Goal: Task Accomplishment & Management: Use online tool/utility

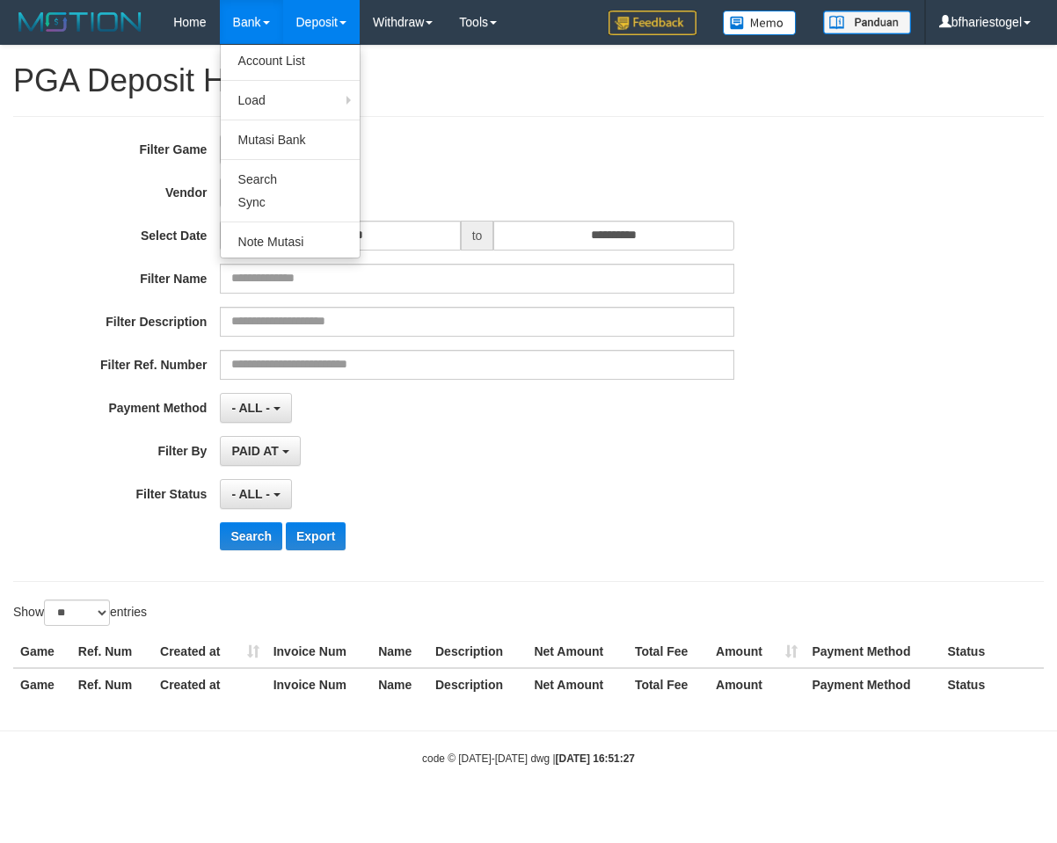
select select
select select "**"
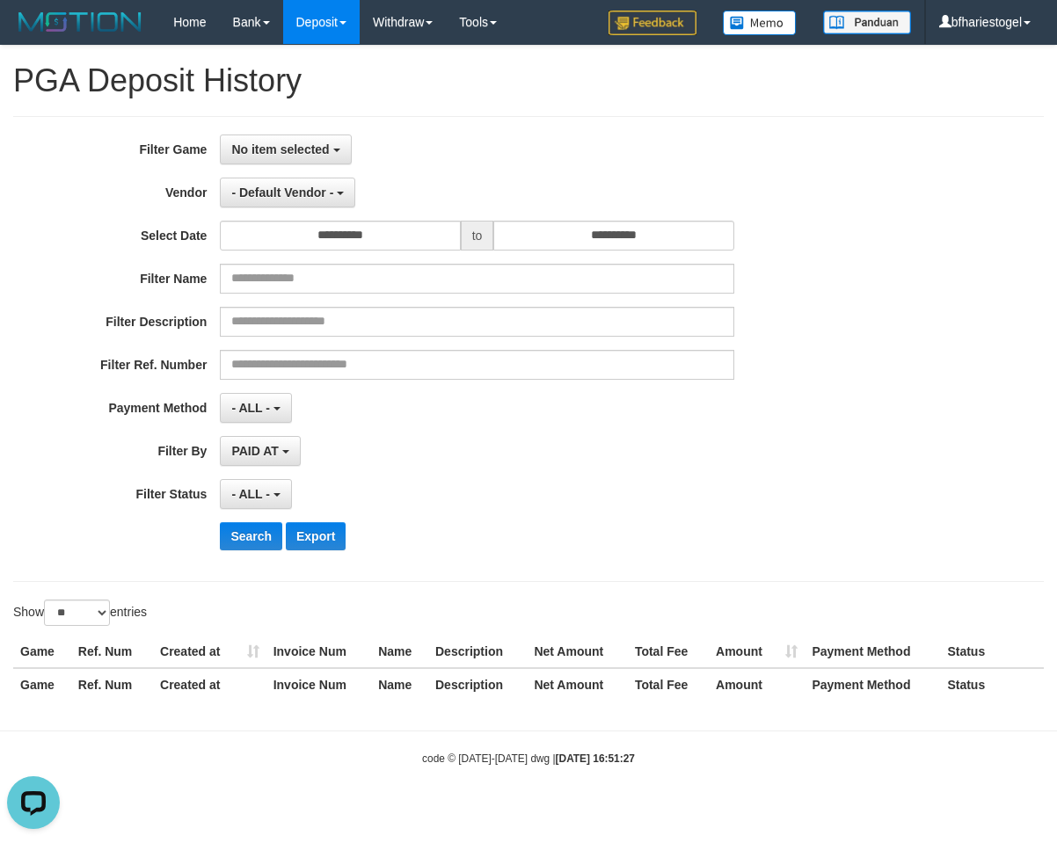
click at [499, 98] on h1 "PGA Deposit History" at bounding box center [528, 80] width 1031 height 35
click at [306, 157] on button "No item selected" at bounding box center [285, 150] width 131 height 30
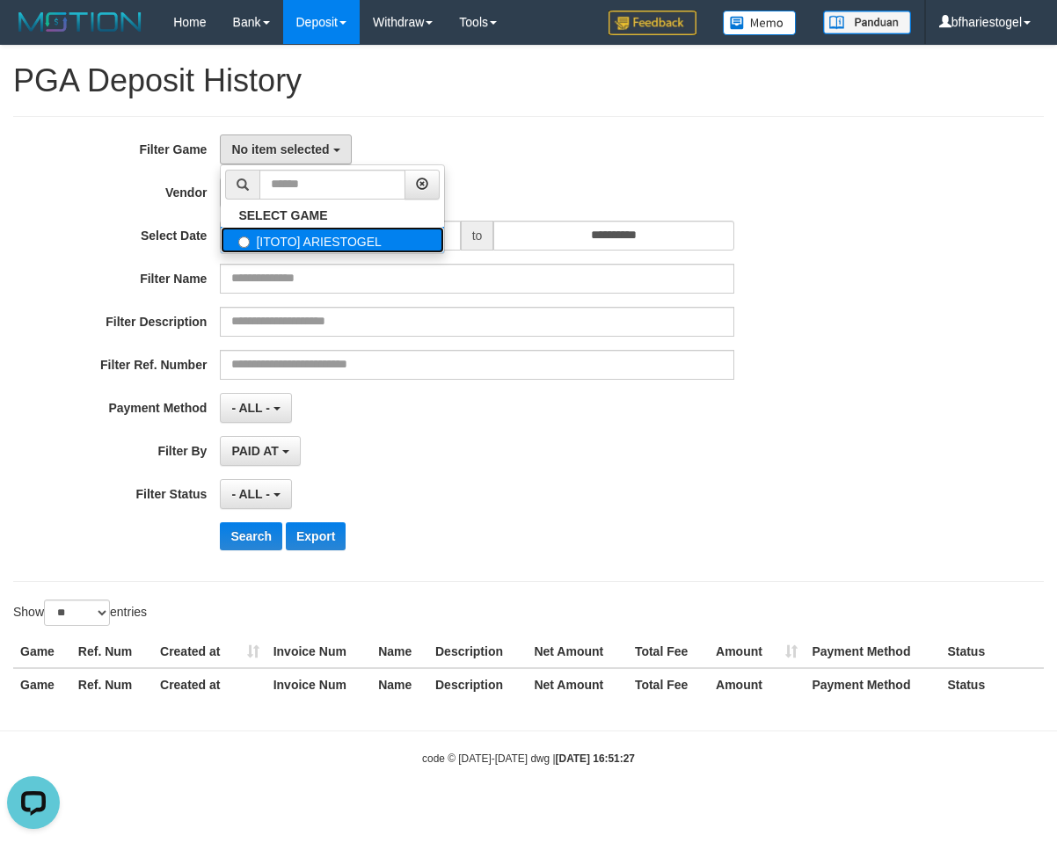
click at [316, 233] on label "[ITOTO] ARIESTOGEL" at bounding box center [332, 240] width 223 height 26
select select "***"
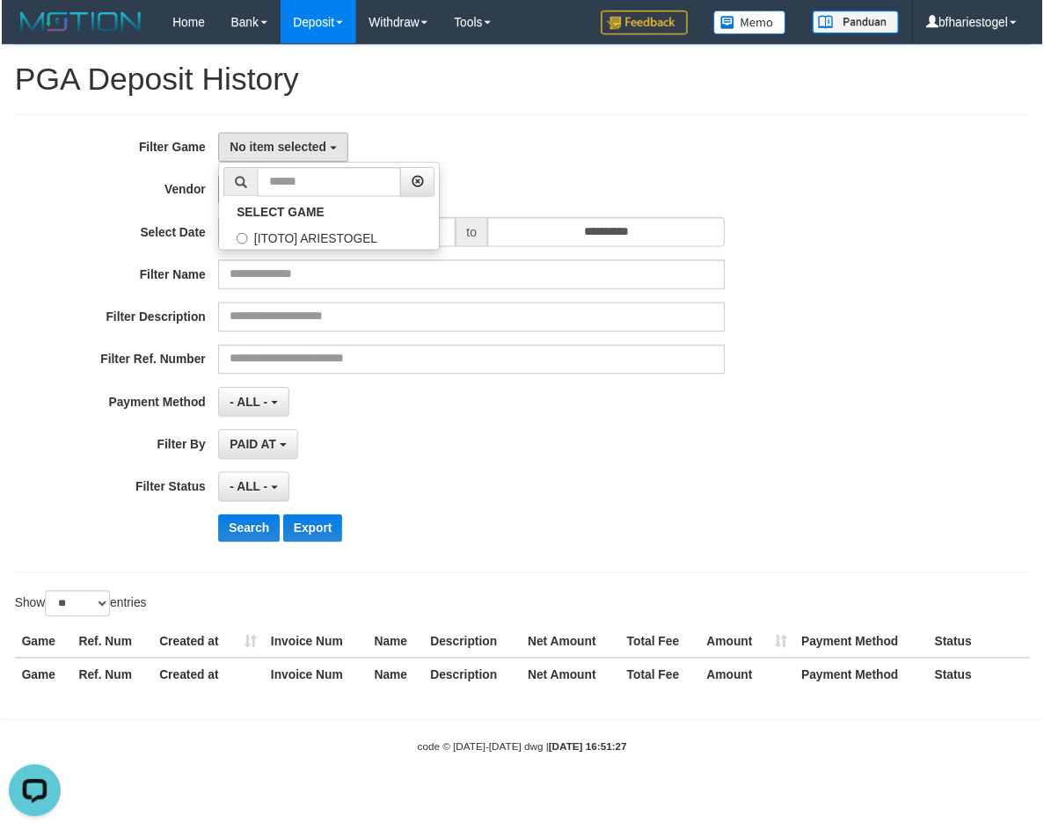
scroll to position [16, 0]
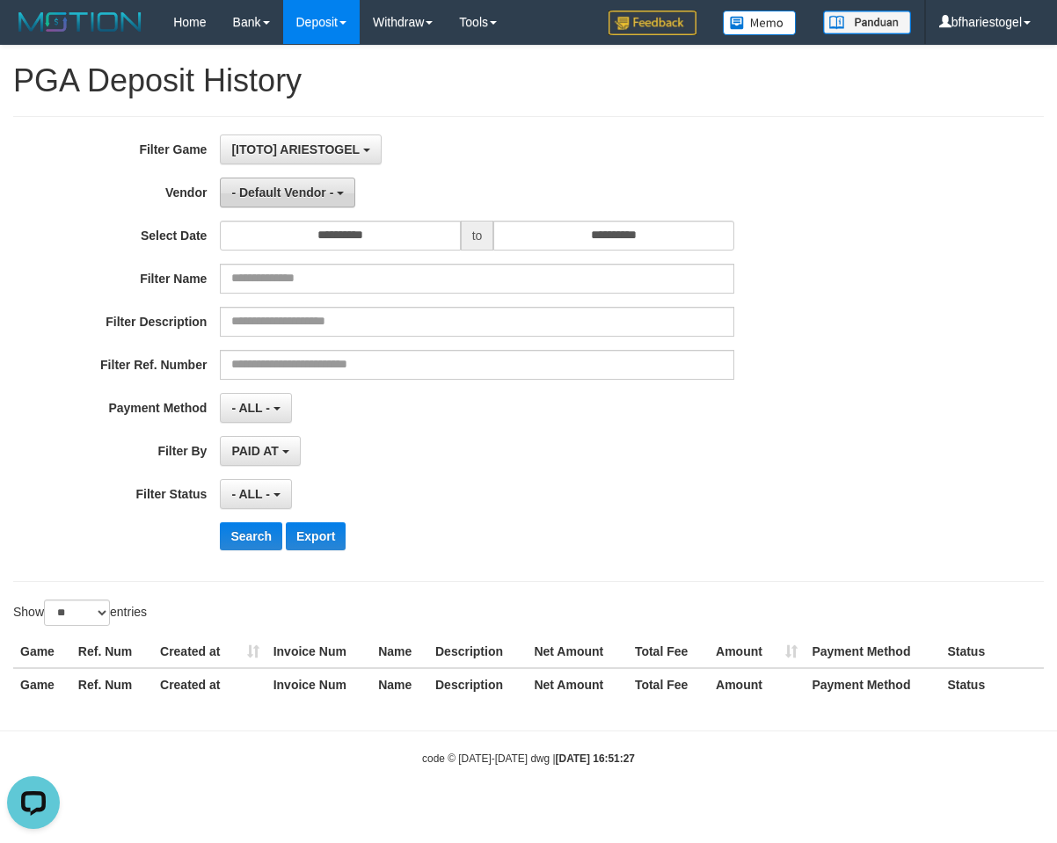
click at [317, 183] on button "- Default Vendor -" at bounding box center [287, 193] width 135 height 30
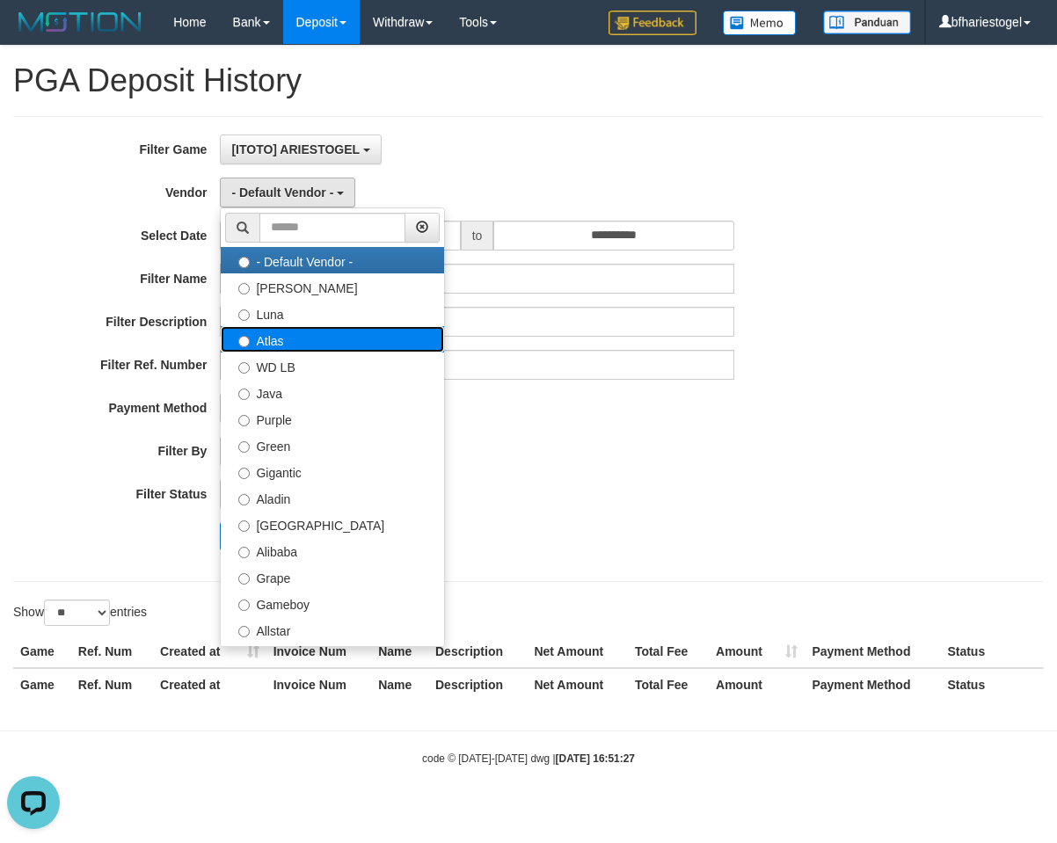
click at [305, 346] on label "Atlas" at bounding box center [332, 339] width 223 height 26
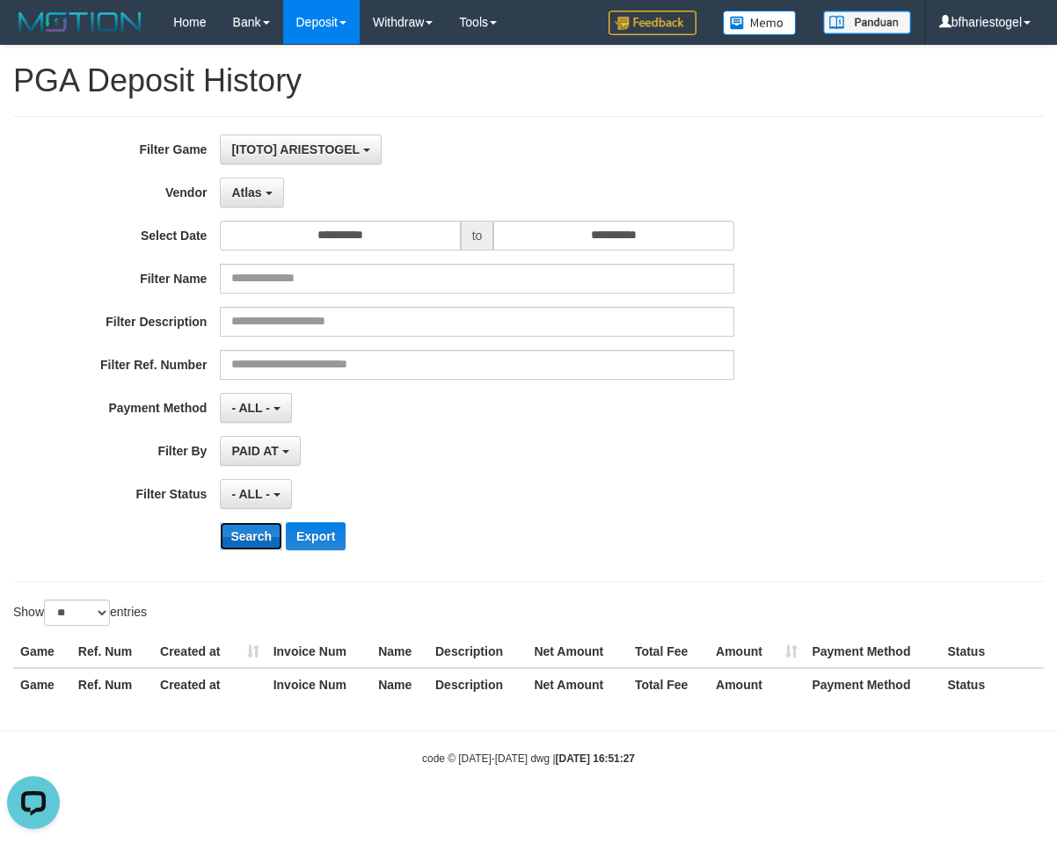
click at [265, 537] on button "Search" at bounding box center [251, 536] width 62 height 28
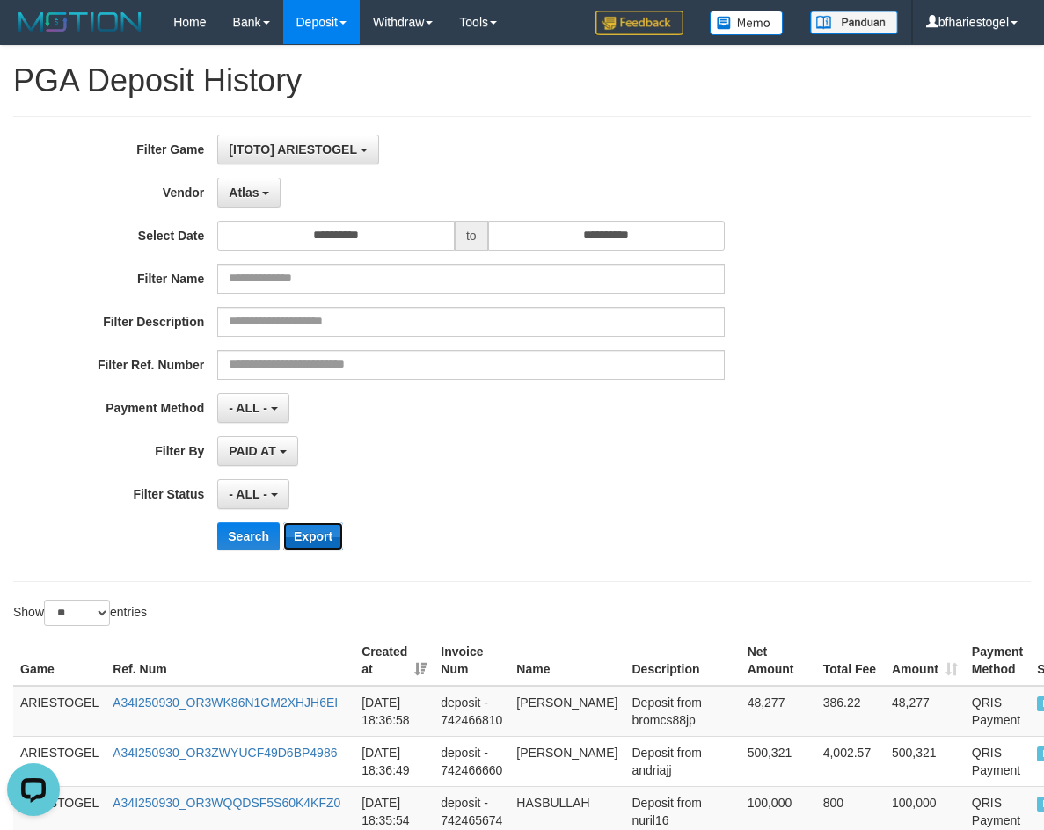
click at [317, 534] on button "Export" at bounding box center [313, 536] width 60 height 28
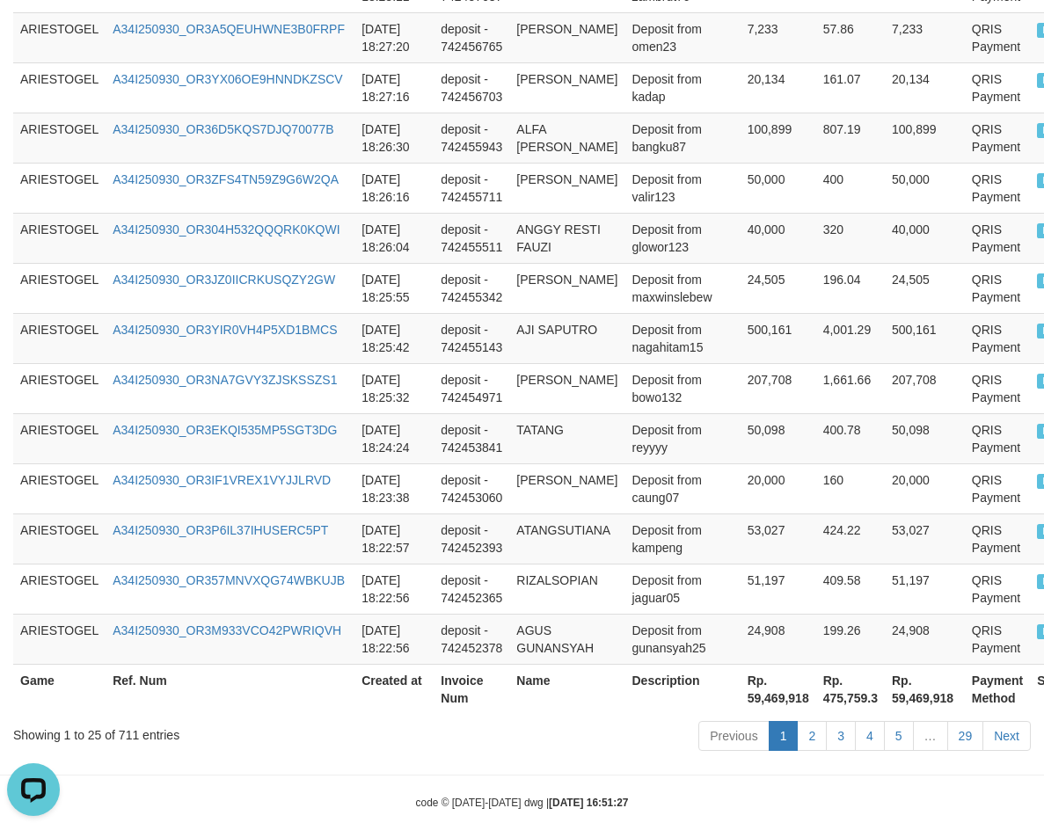
scroll to position [1300, 0]
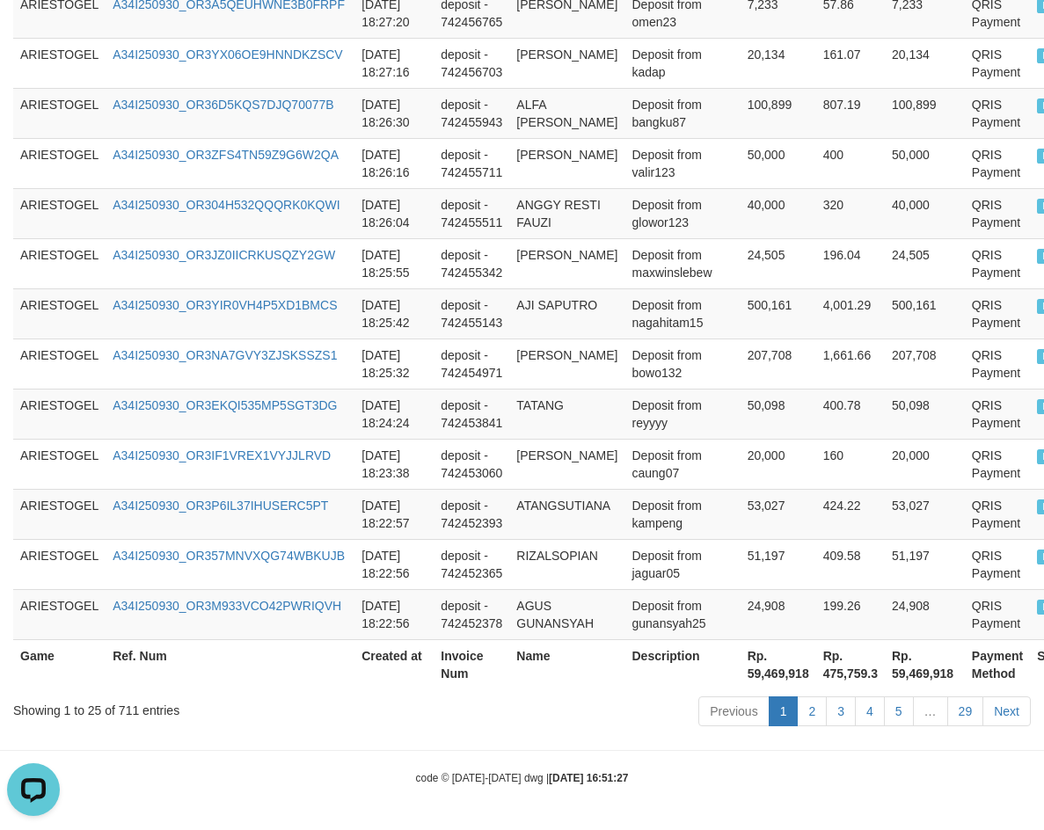
click at [885, 682] on th "Rp. 59,469,918" at bounding box center [925, 664] width 80 height 50
click at [888, 674] on th "Rp. 59,469,918" at bounding box center [925, 664] width 80 height 50
copy th "59,469,918"
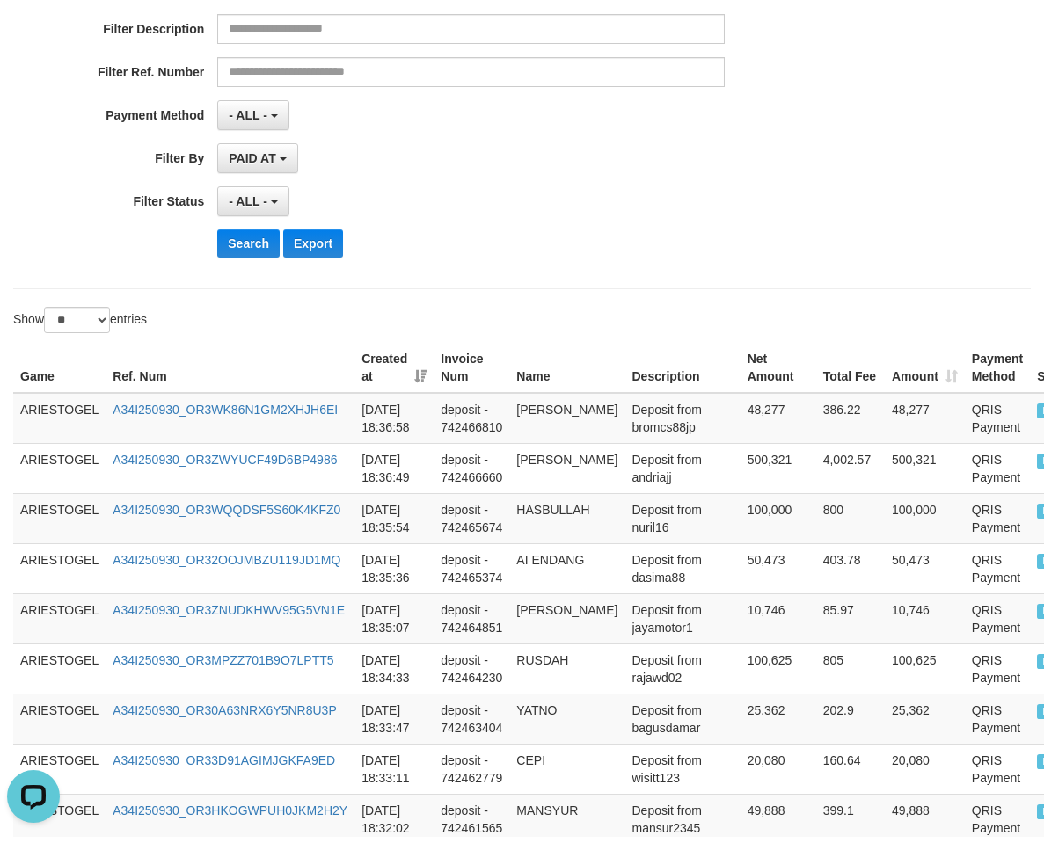
scroll to position [0, 0]
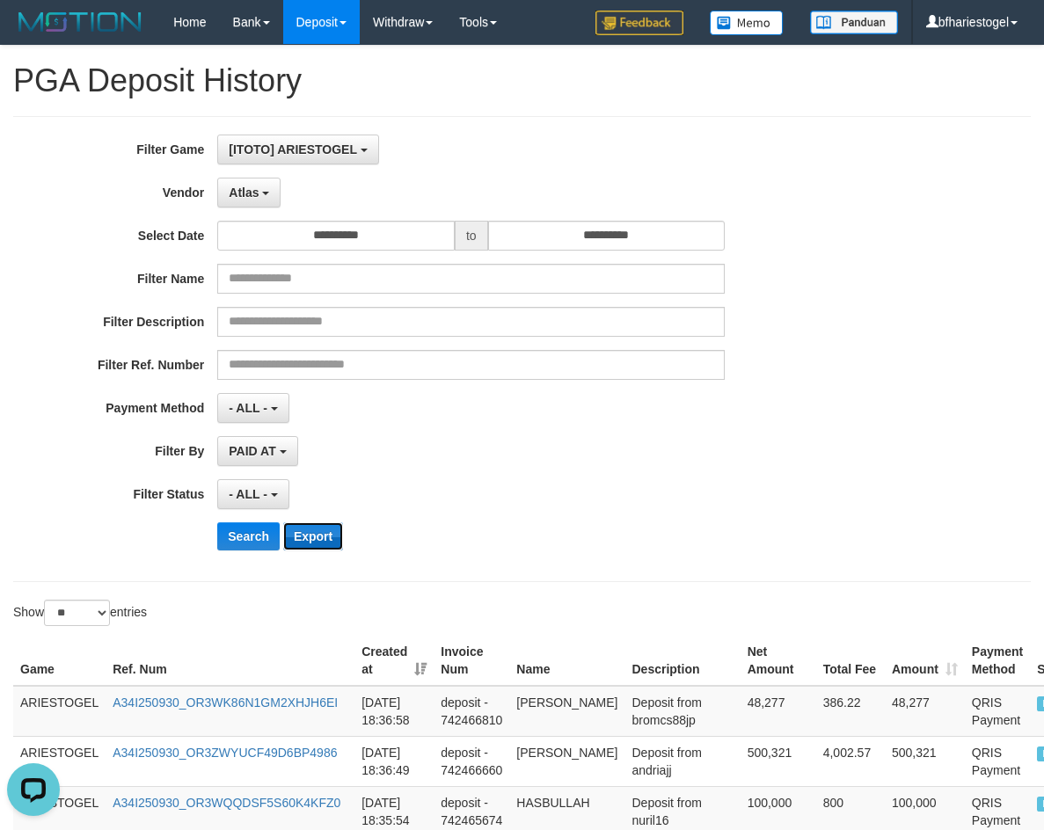
click at [301, 543] on button "Export" at bounding box center [313, 536] width 60 height 28
click at [305, 527] on button "Export" at bounding box center [313, 536] width 60 height 28
click at [661, 444] on div "PAID AT PAID AT CREATED AT" at bounding box center [470, 451] width 507 height 30
click at [488, 453] on div "PAID AT PAID AT CREATED AT" at bounding box center [470, 451] width 507 height 30
click at [248, 541] on button "Search" at bounding box center [248, 536] width 62 height 28
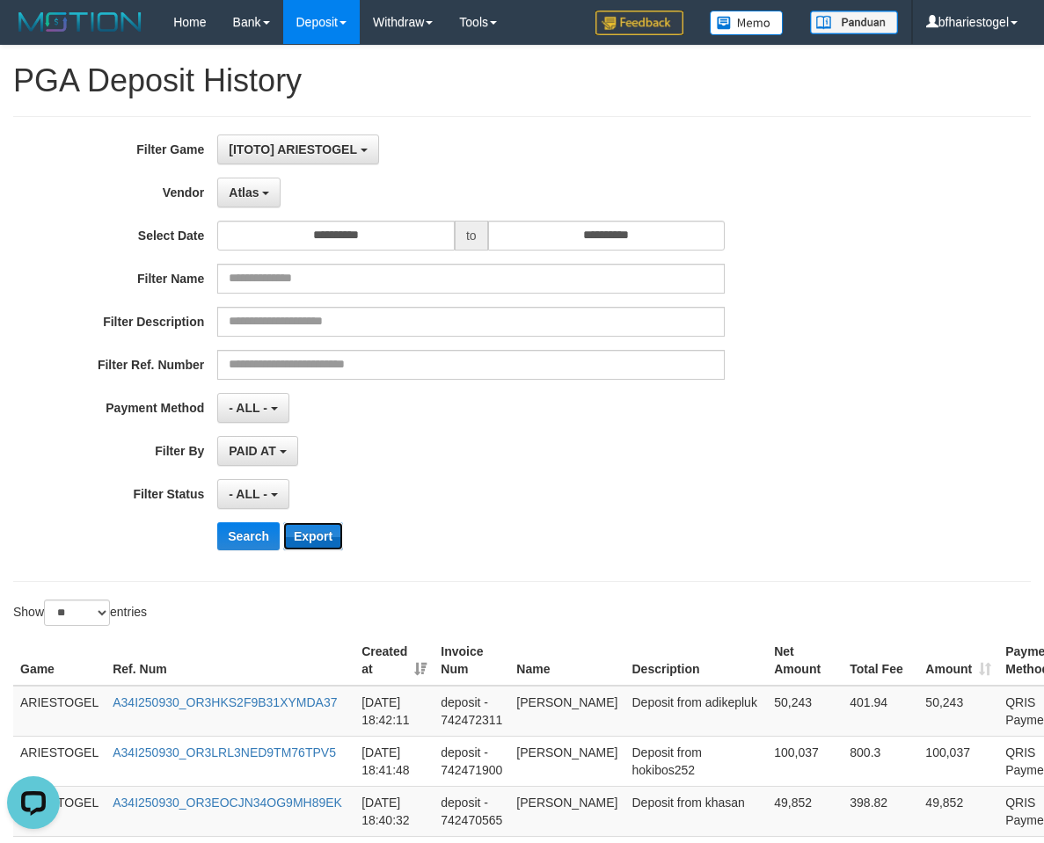
click at [307, 542] on button "Export" at bounding box center [313, 536] width 60 height 28
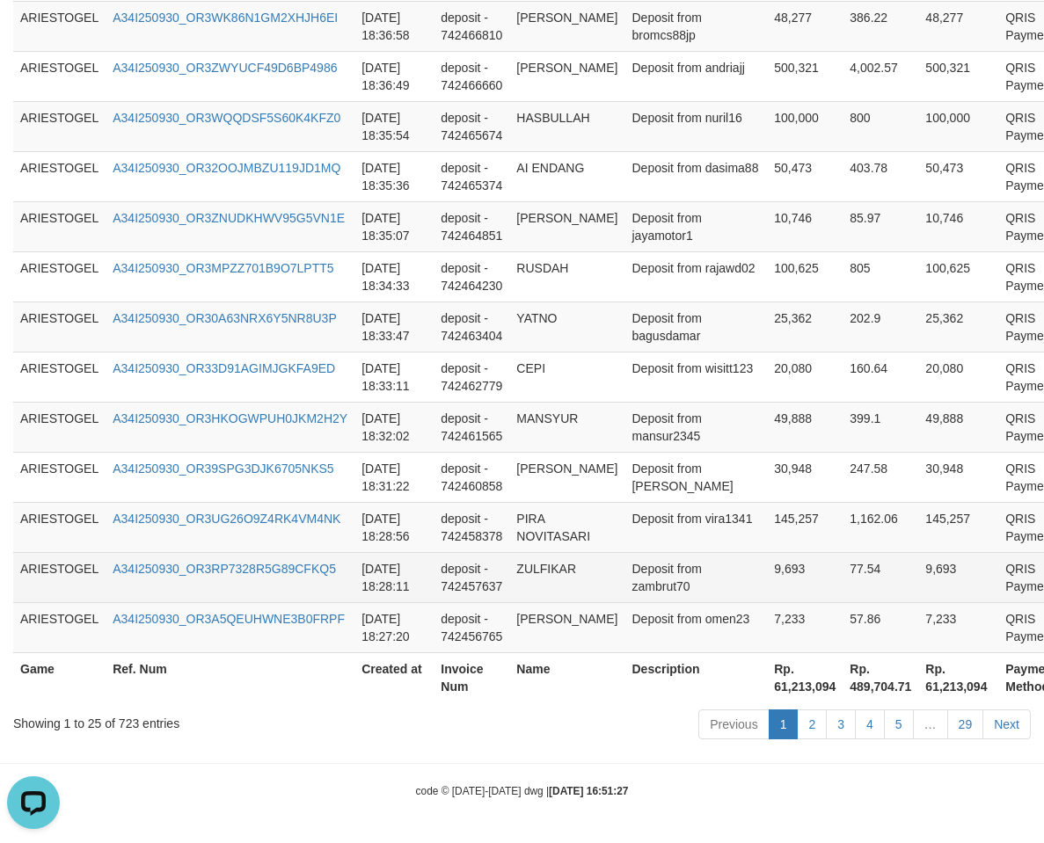
scroll to position [1583, 0]
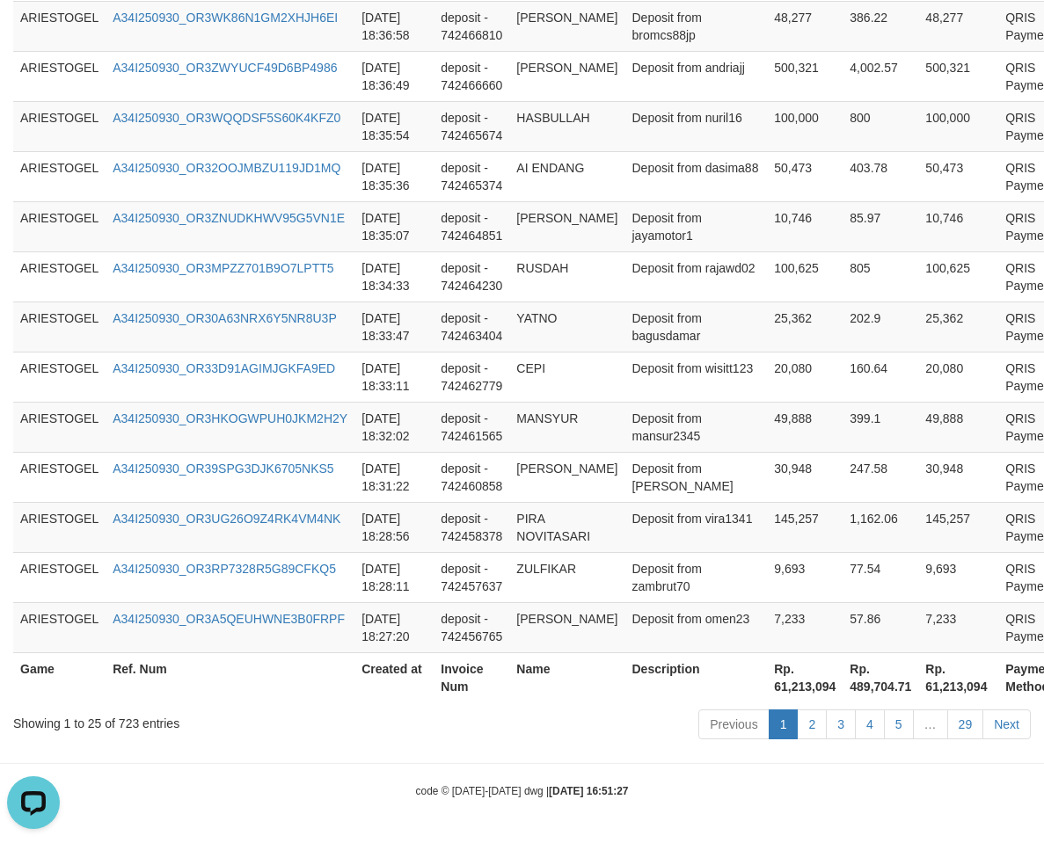
click at [918, 703] on th "Rp. 61,213,094" at bounding box center [958, 678] width 80 height 50
copy th "61,213,094"
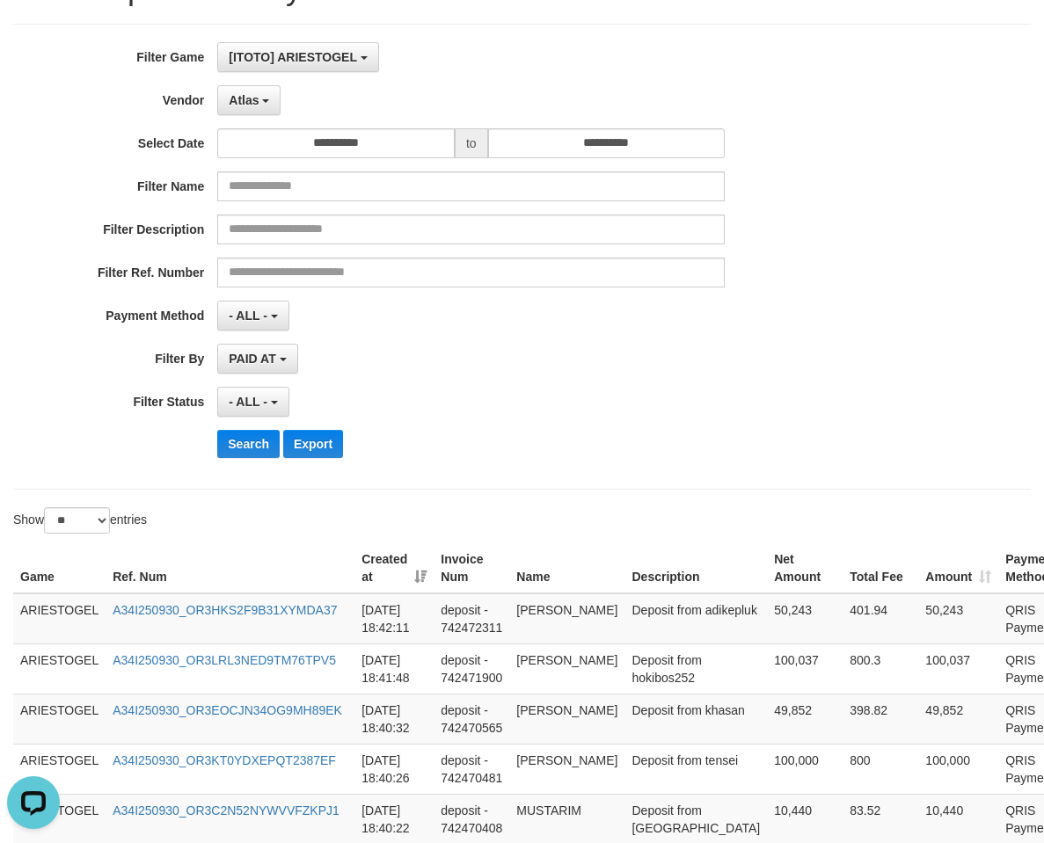
scroll to position [0, 0]
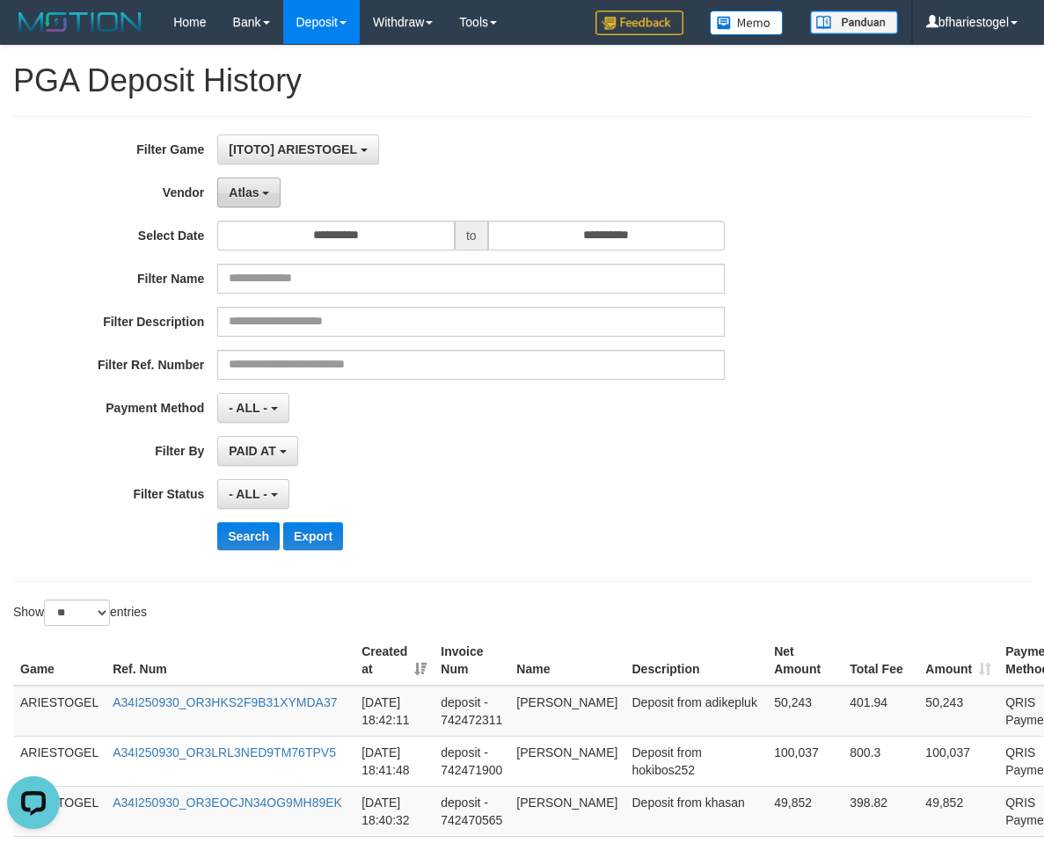
click at [253, 199] on span "Atlas" at bounding box center [244, 193] width 30 height 14
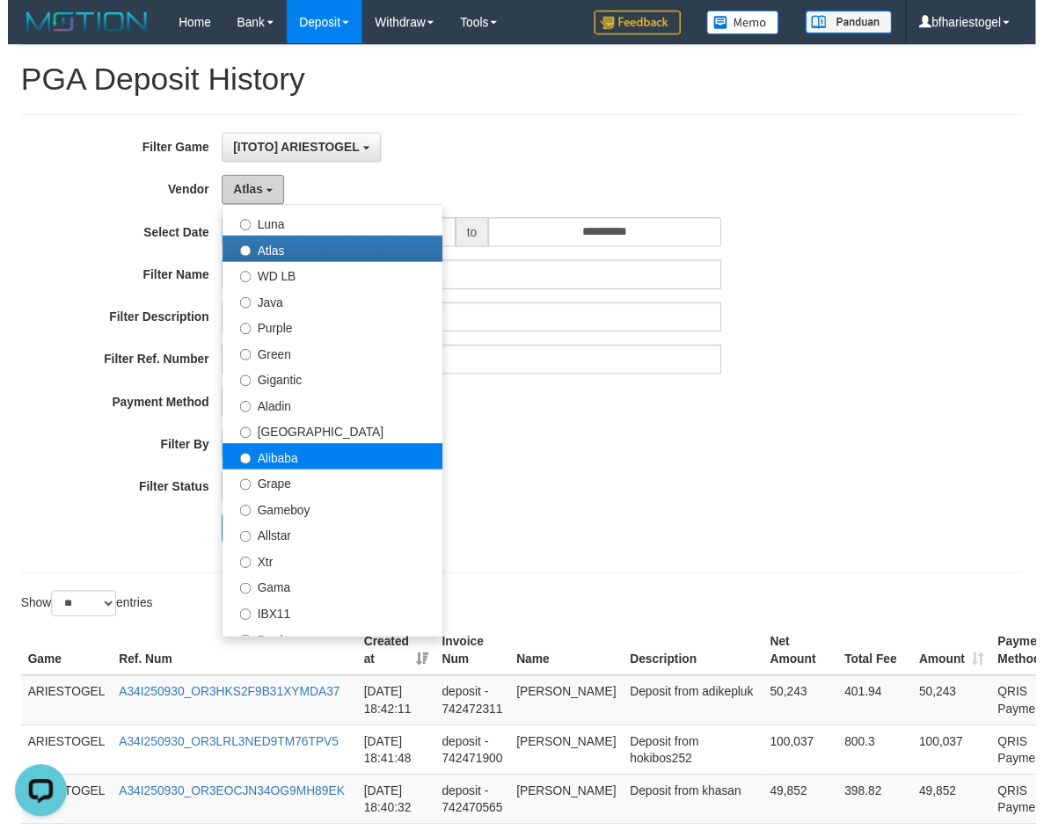
scroll to position [88, 0]
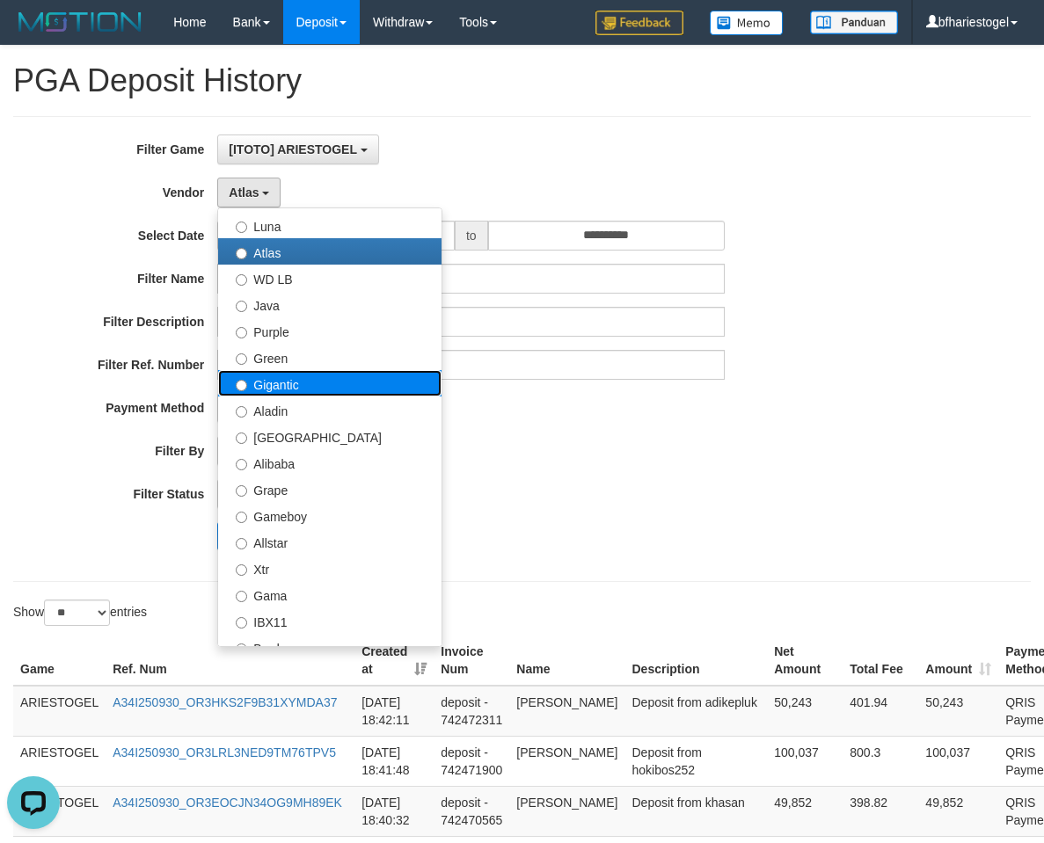
click at [297, 389] on label "Gigantic" at bounding box center [329, 383] width 223 height 26
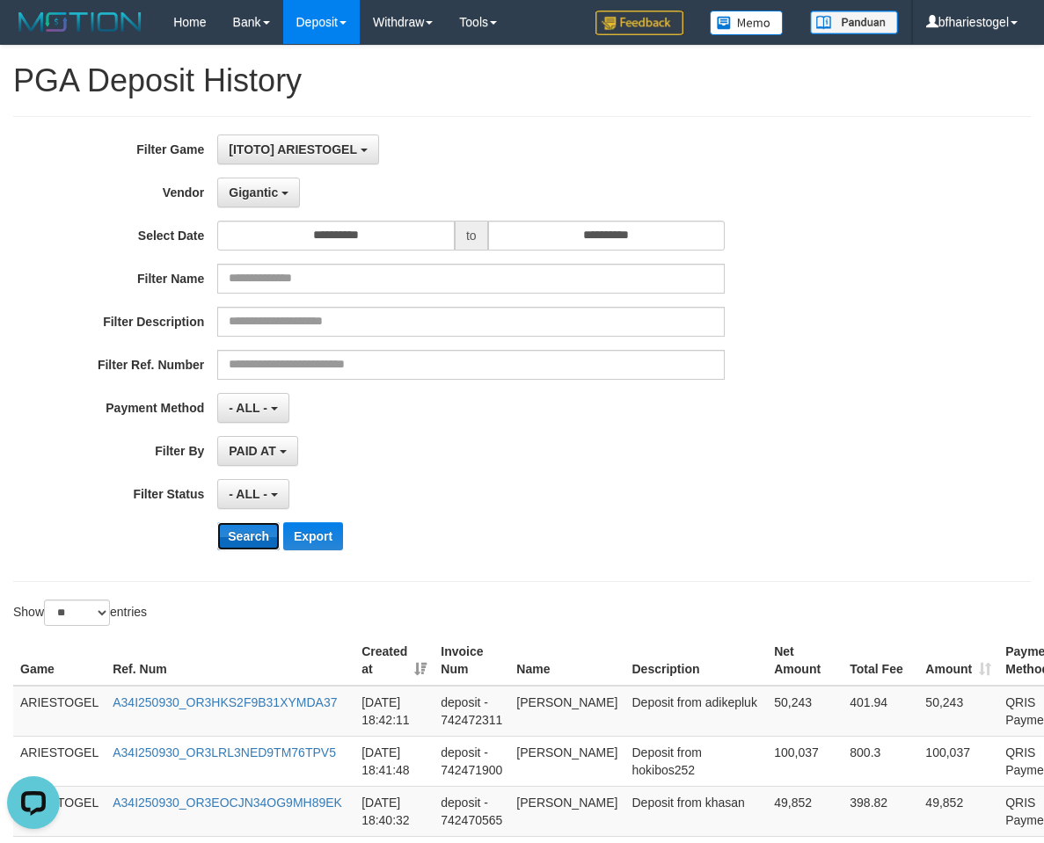
click at [255, 530] on button "Search" at bounding box center [248, 536] width 62 height 28
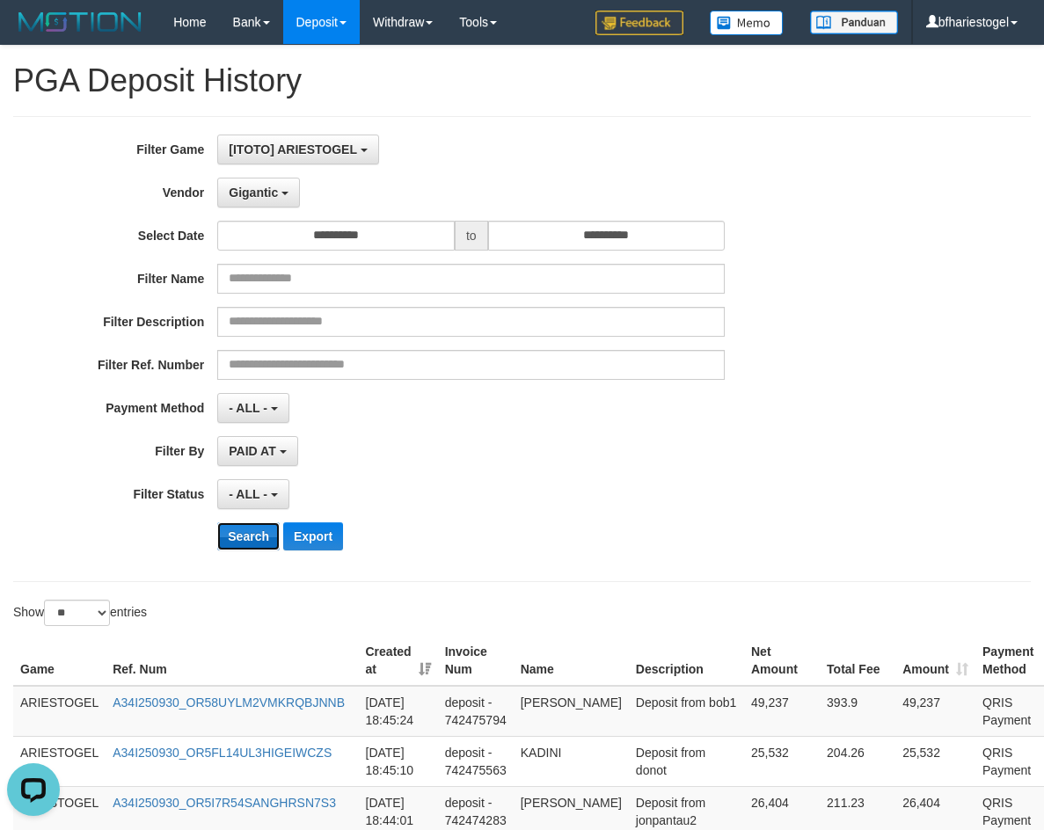
click at [251, 536] on button "Search" at bounding box center [248, 536] width 62 height 28
click at [310, 523] on button "Export" at bounding box center [313, 536] width 60 height 28
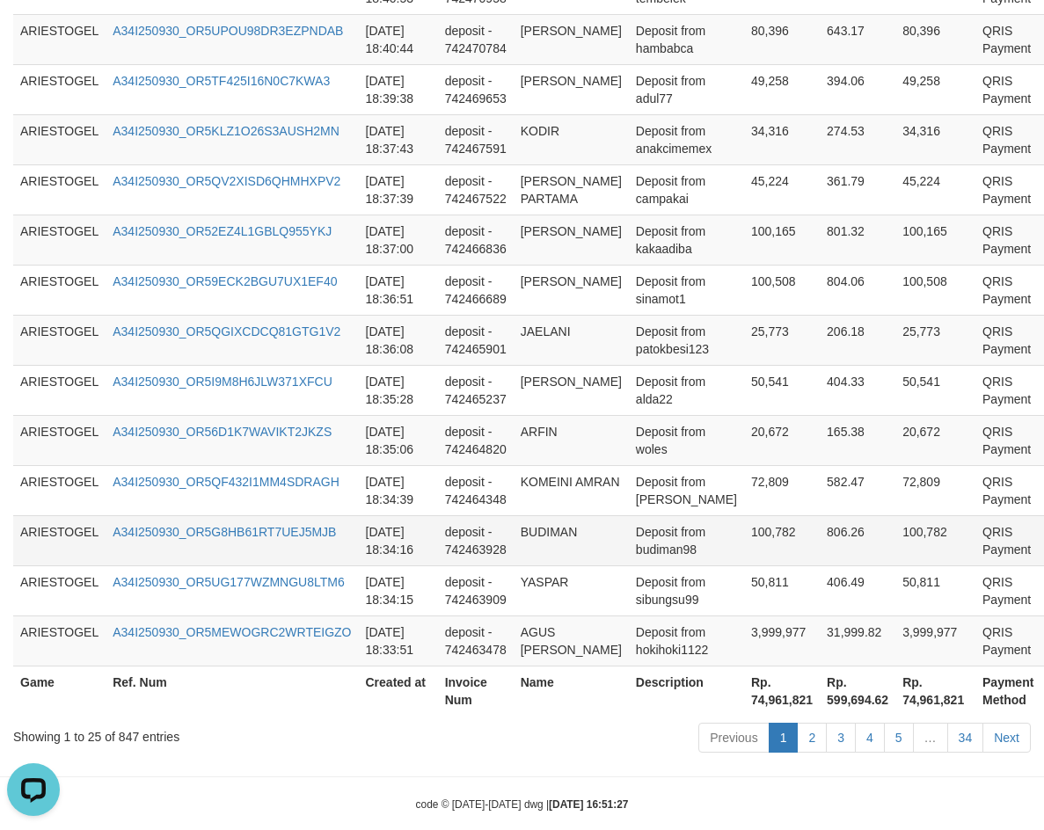
scroll to position [1353, 0]
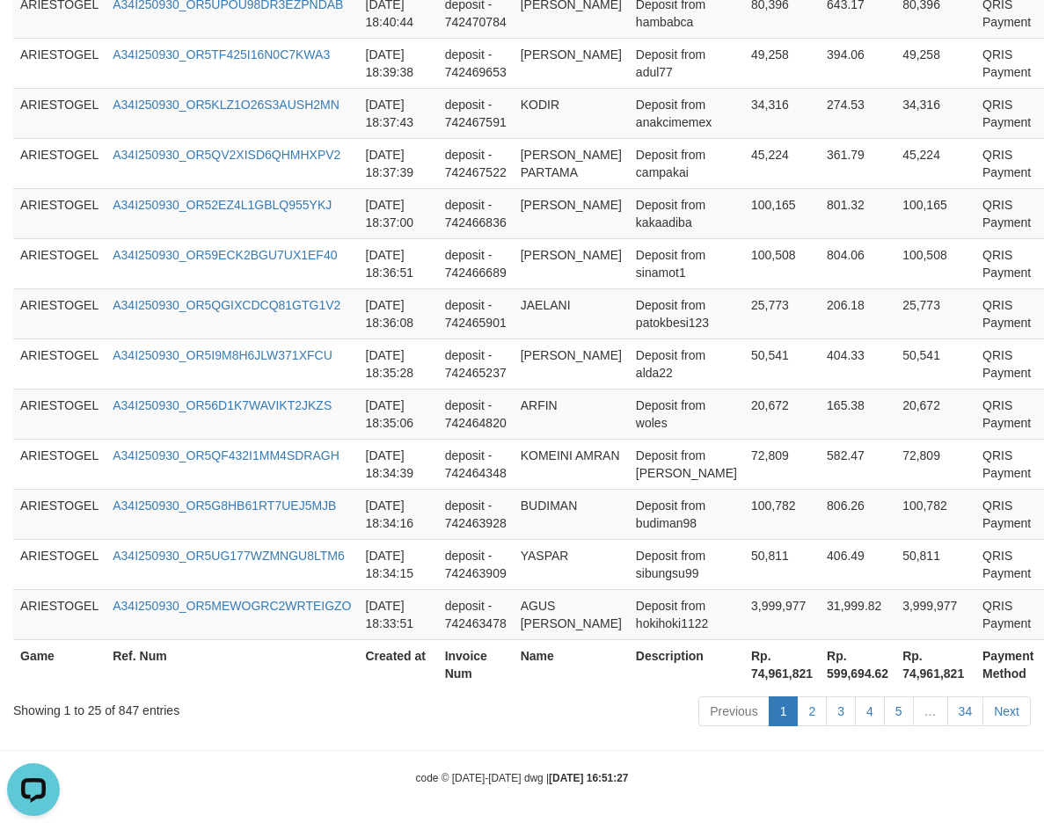
click at [897, 677] on th "Rp. 74,961,821" at bounding box center [935, 664] width 80 height 50
copy th "74,961,821"
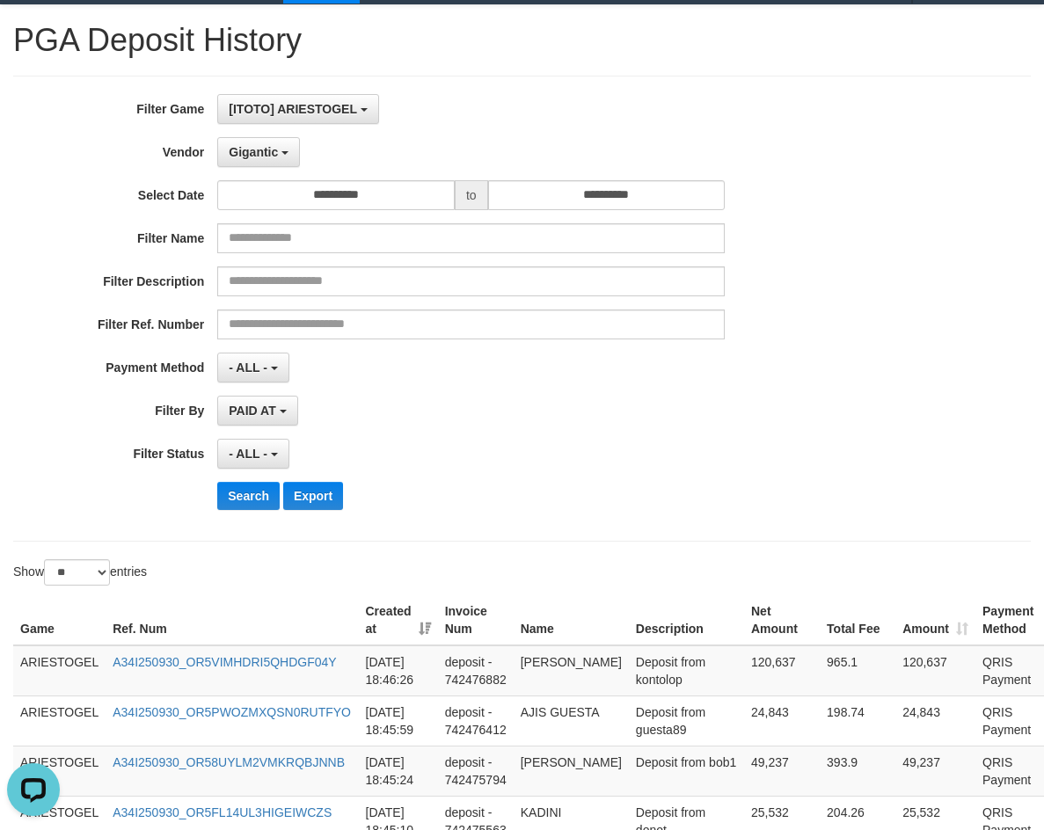
scroll to position [0, 0]
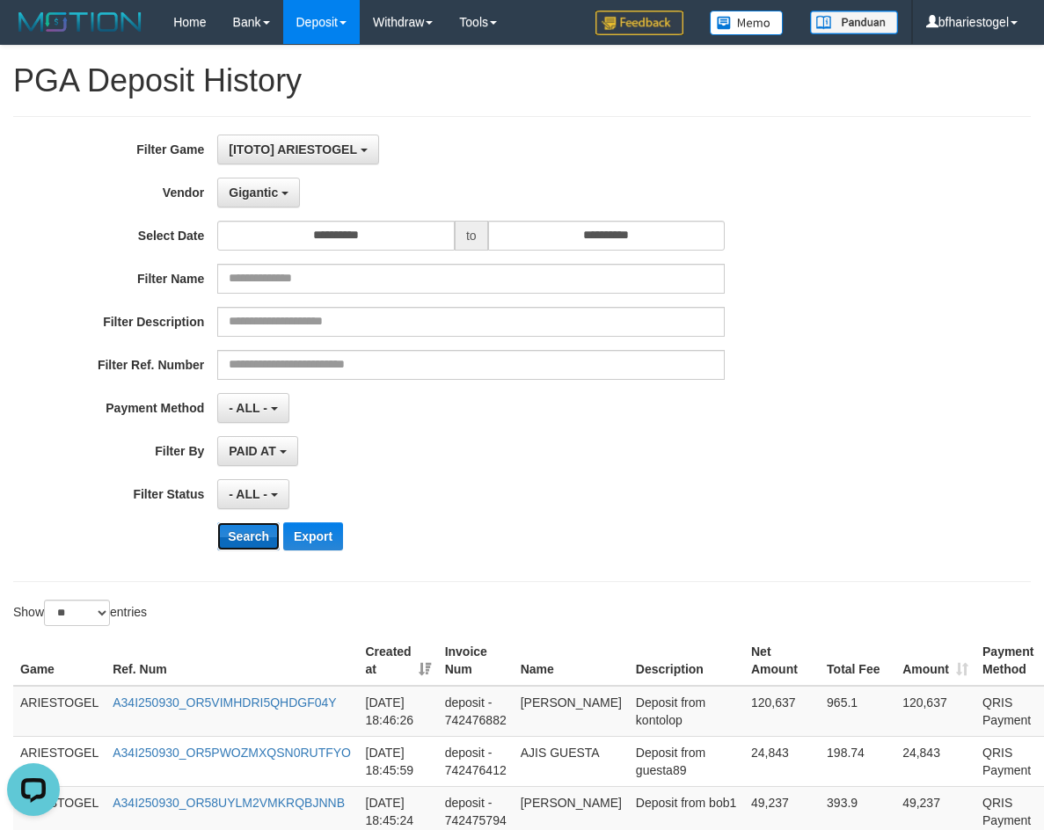
click at [239, 529] on button "Search" at bounding box center [248, 536] width 62 height 28
click at [329, 529] on button "Export" at bounding box center [313, 536] width 60 height 28
click at [690, 568] on div "**********" at bounding box center [521, 349] width 1017 height 466
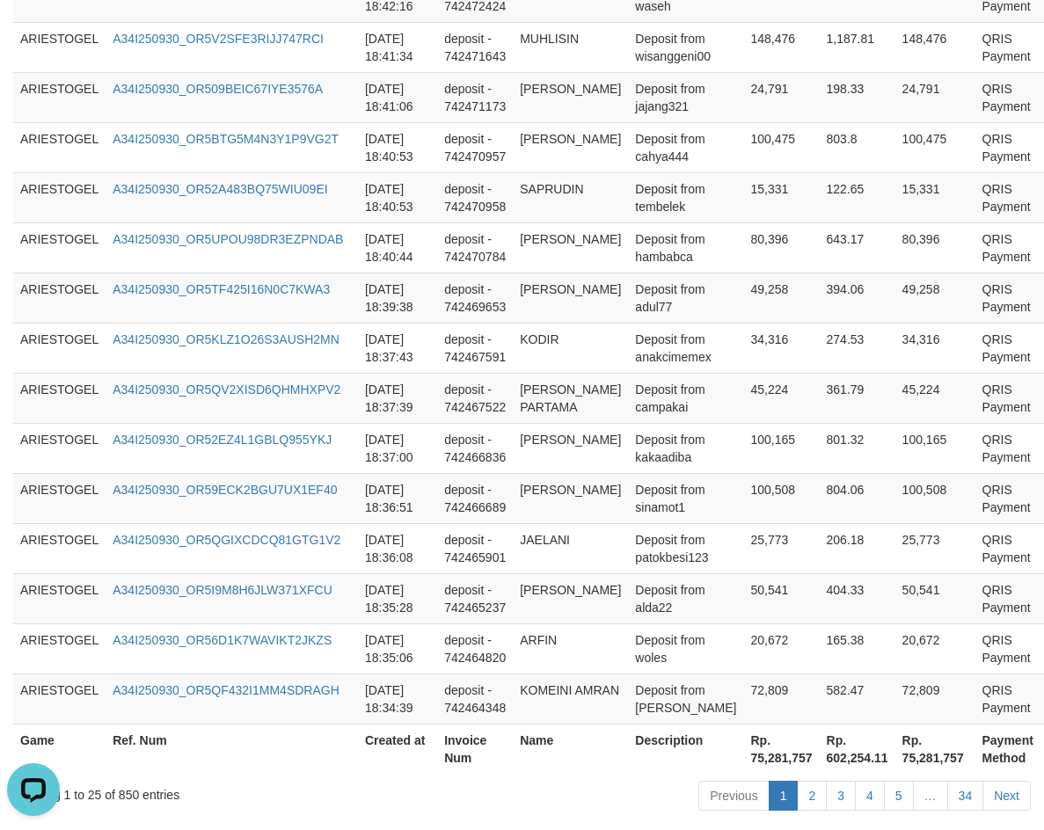
scroll to position [1317, 0]
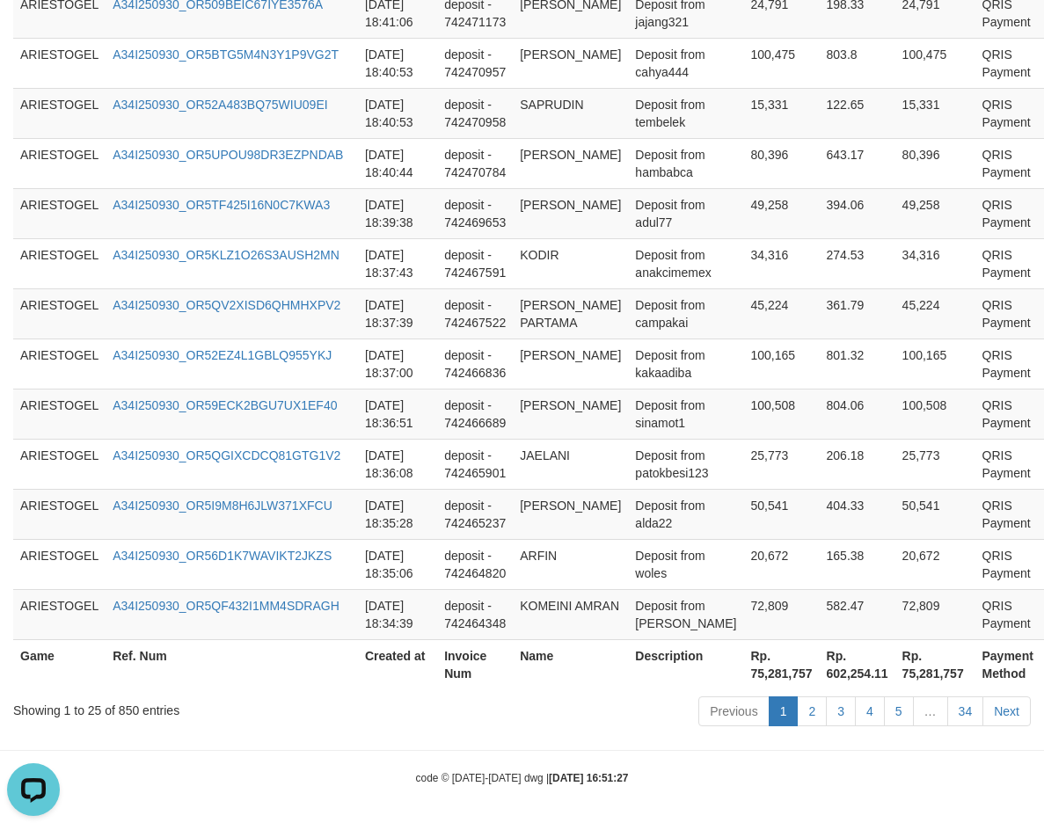
click at [895, 679] on th "Rp. 75,281,757" at bounding box center [935, 664] width 80 height 50
copy th "75,281,757"
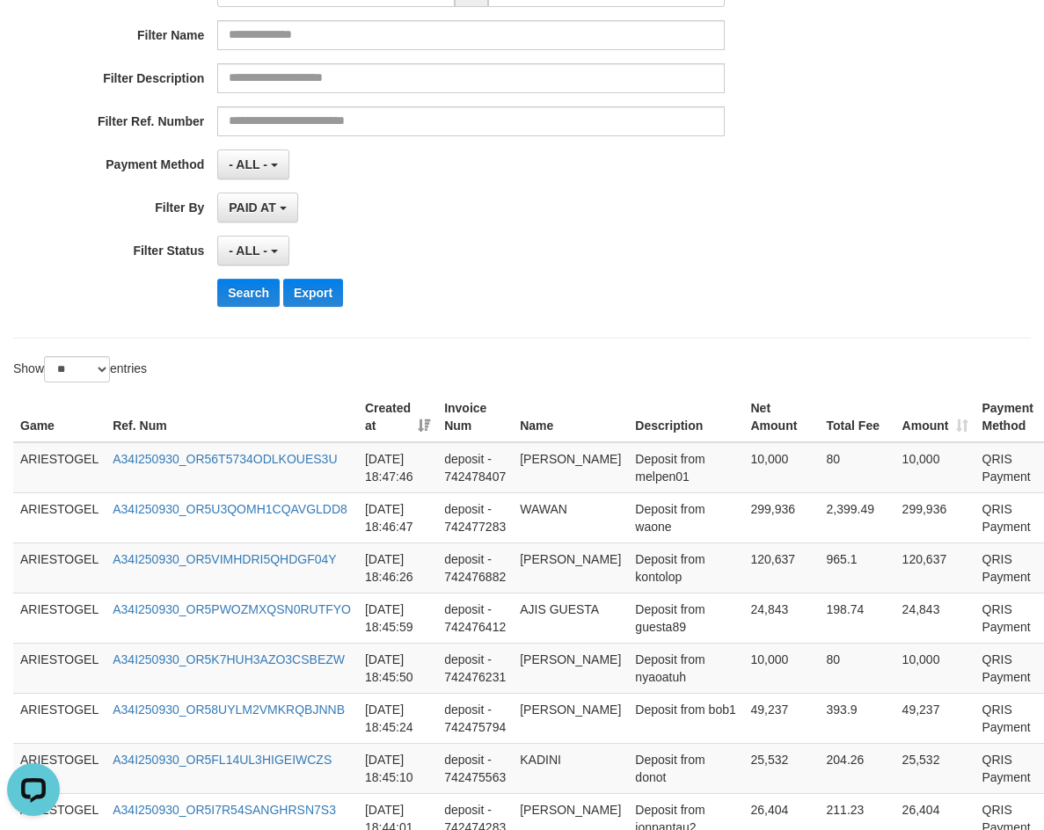
scroll to position [0, 0]
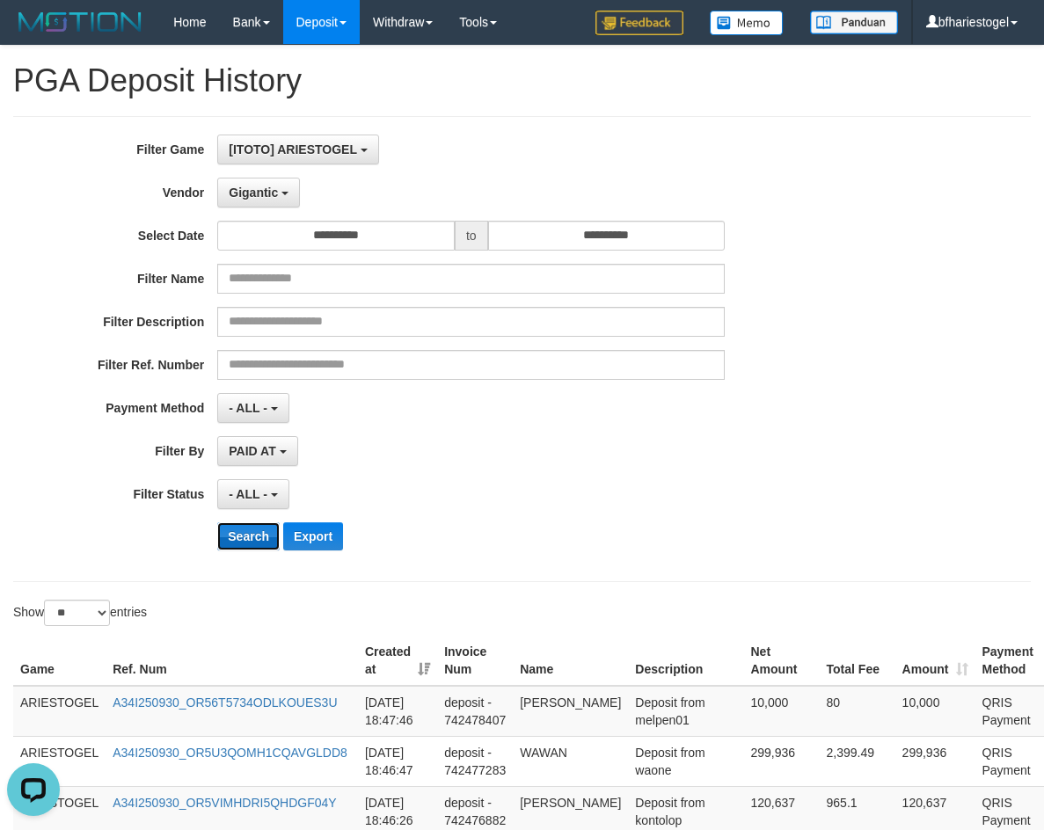
click at [247, 536] on button "Search" at bounding box center [248, 536] width 62 height 28
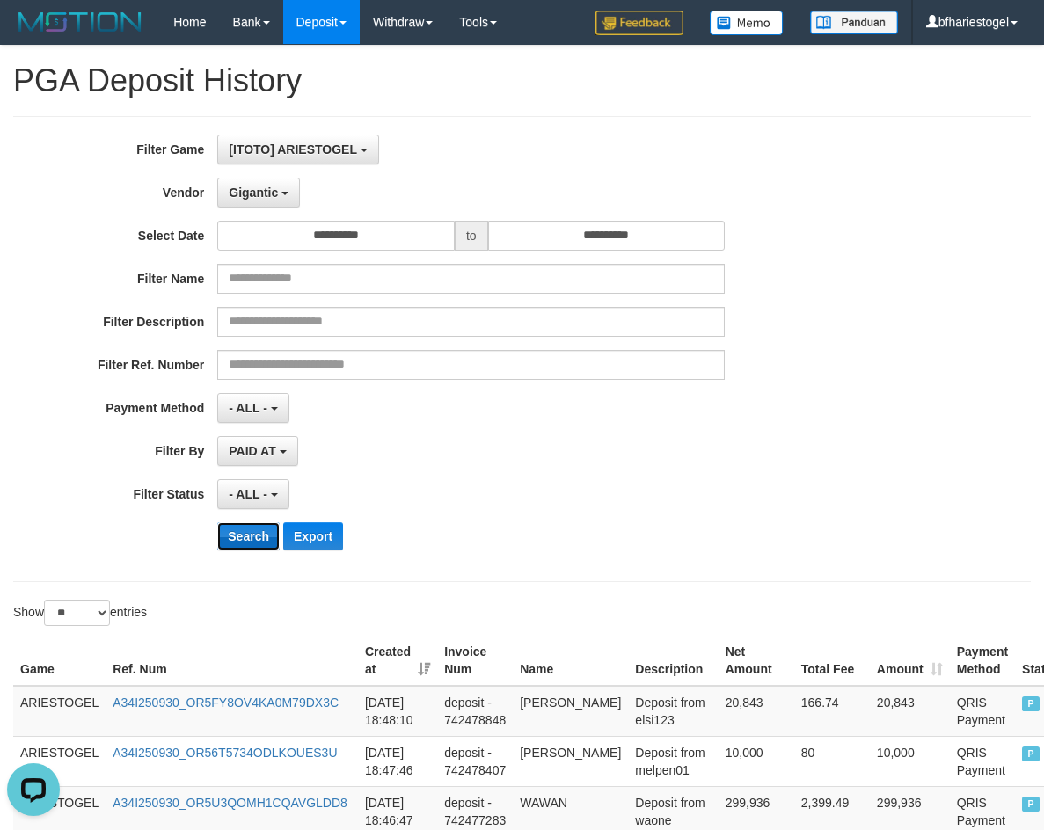
click at [263, 543] on button "Search" at bounding box center [248, 536] width 62 height 28
click at [319, 536] on button "Export" at bounding box center [313, 536] width 60 height 28
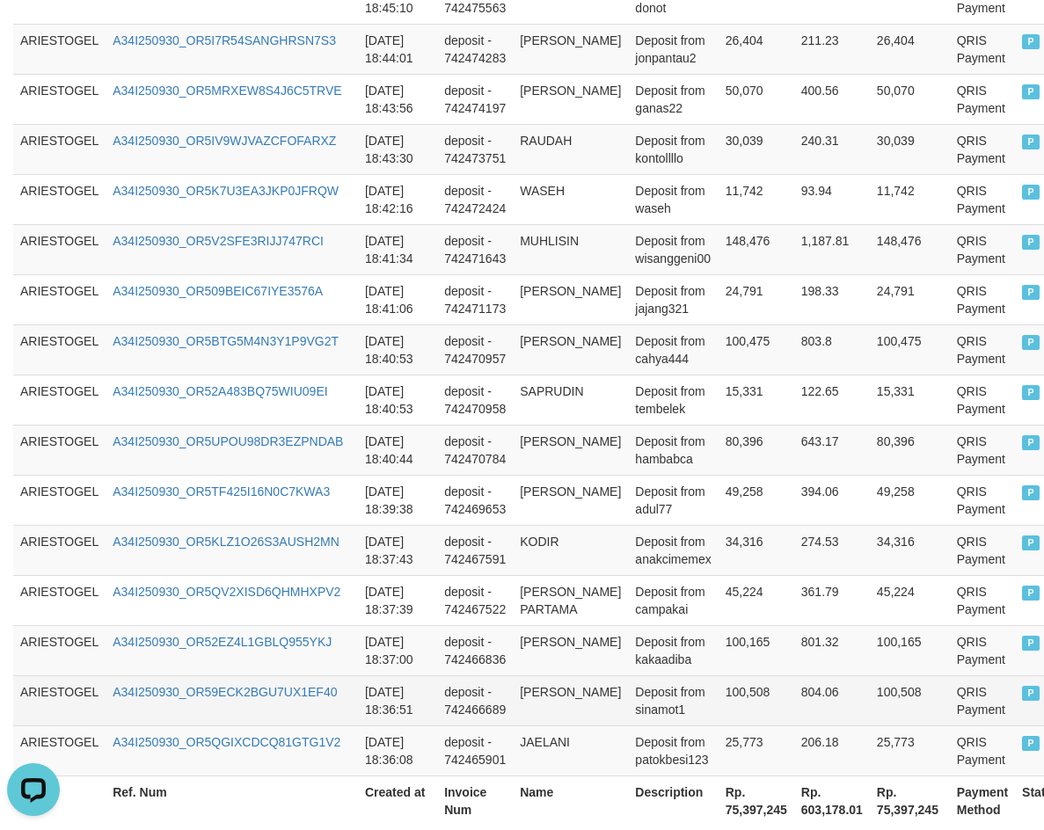
scroll to position [1317, 0]
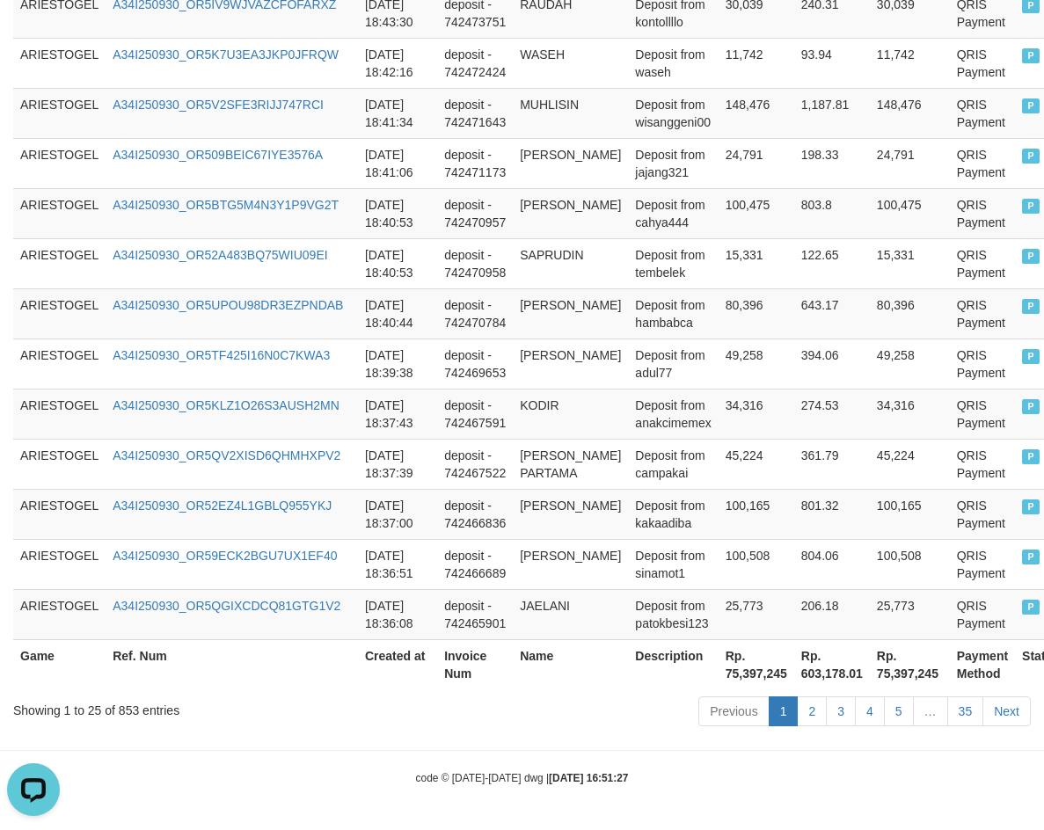
click at [880, 675] on th "Rp. 75,397,245" at bounding box center [910, 664] width 80 height 50
copy th "75,397,245"
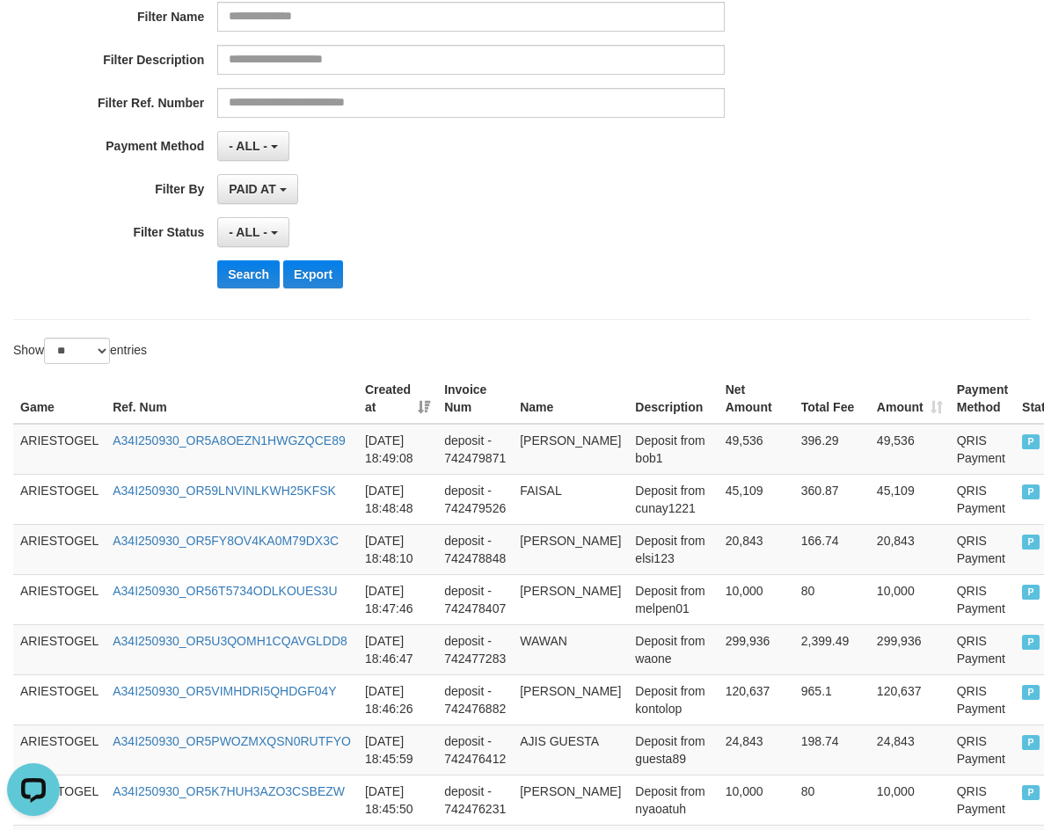
scroll to position [264, 0]
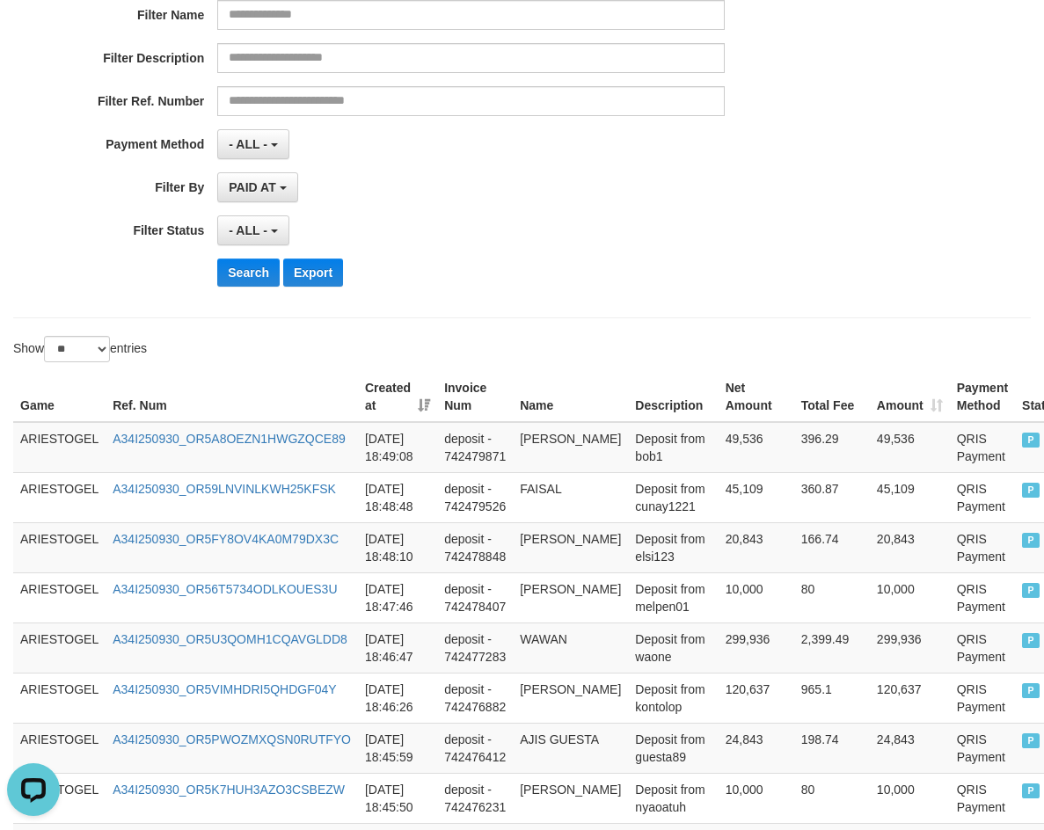
click at [510, 267] on div "Search Export" at bounding box center [543, 273] width 653 height 28
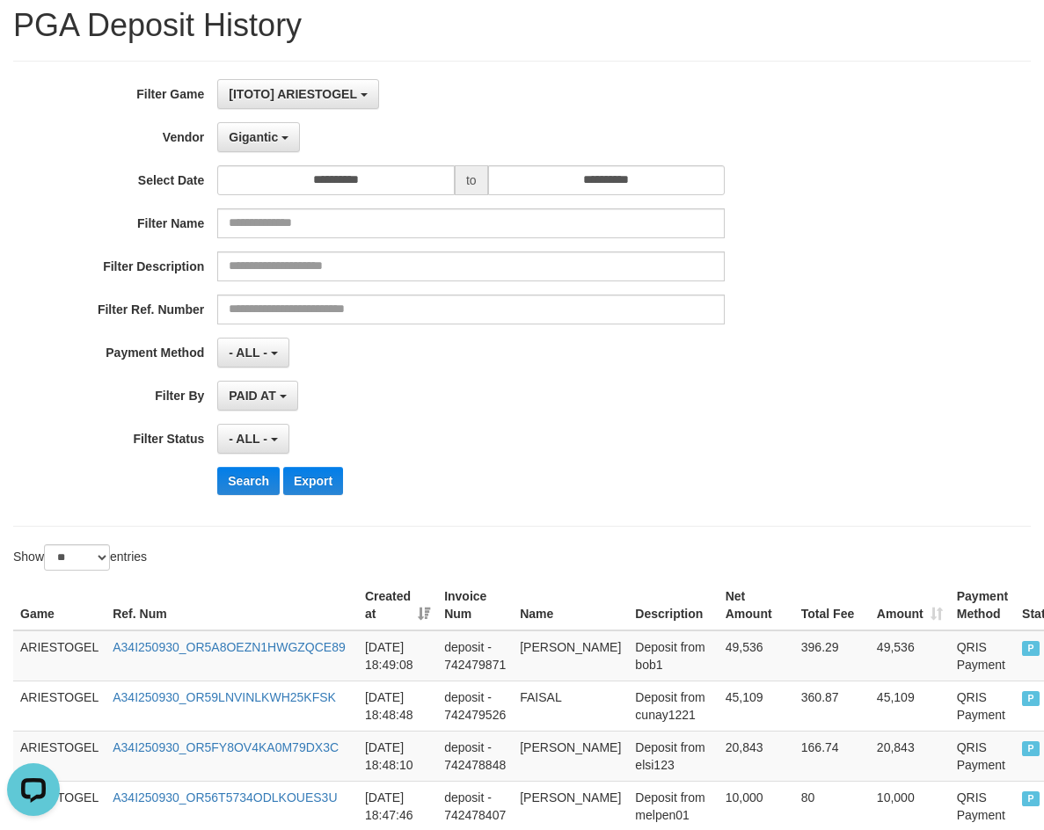
scroll to position [0, 0]
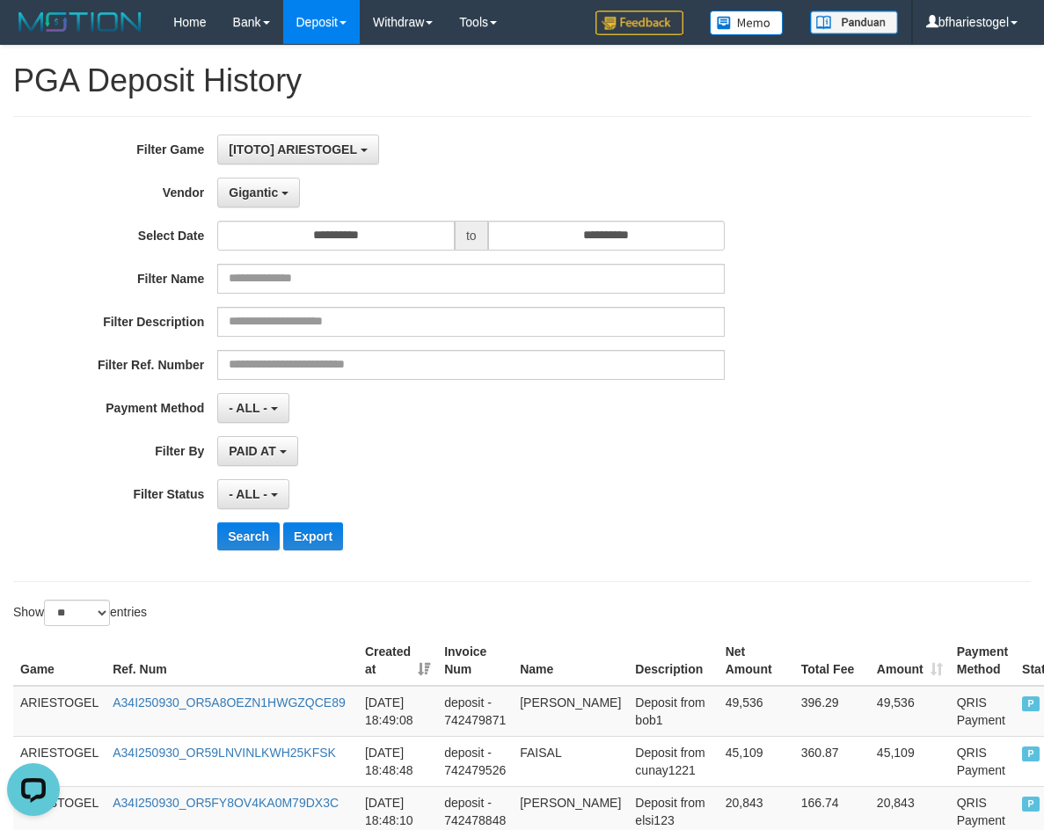
click at [508, 482] on div "- ALL - SELECT ALL - ALL - SELECT STATUS PENDING/UNPAID PAID CANCELED EXPIRED" at bounding box center [470, 494] width 507 height 30
click at [276, 196] on span "Gigantic" at bounding box center [253, 193] width 49 height 14
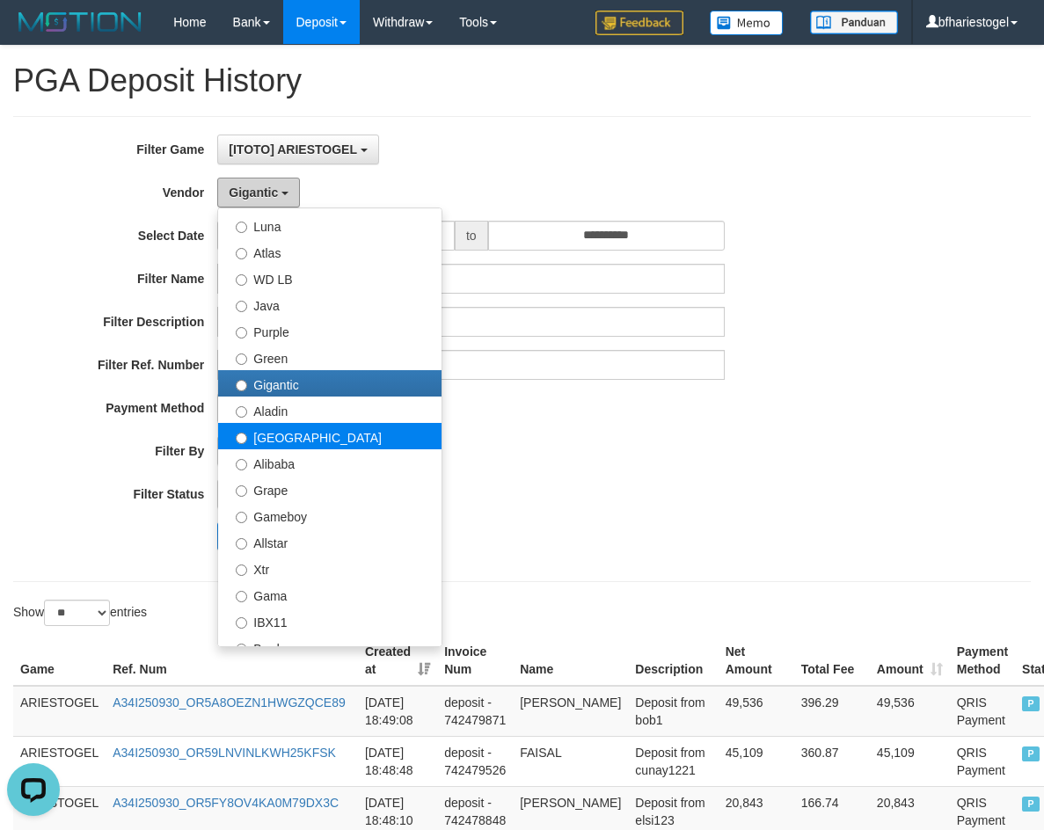
scroll to position [352, 0]
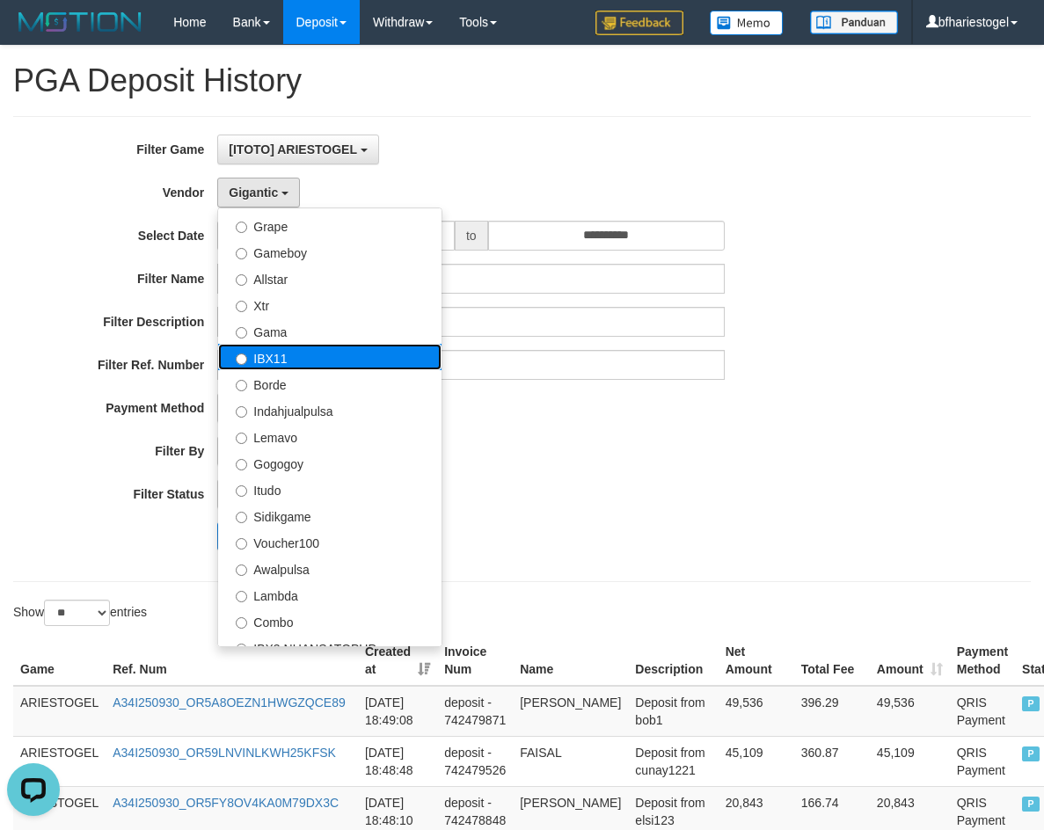
click at [291, 367] on label "IBX11" at bounding box center [329, 357] width 223 height 26
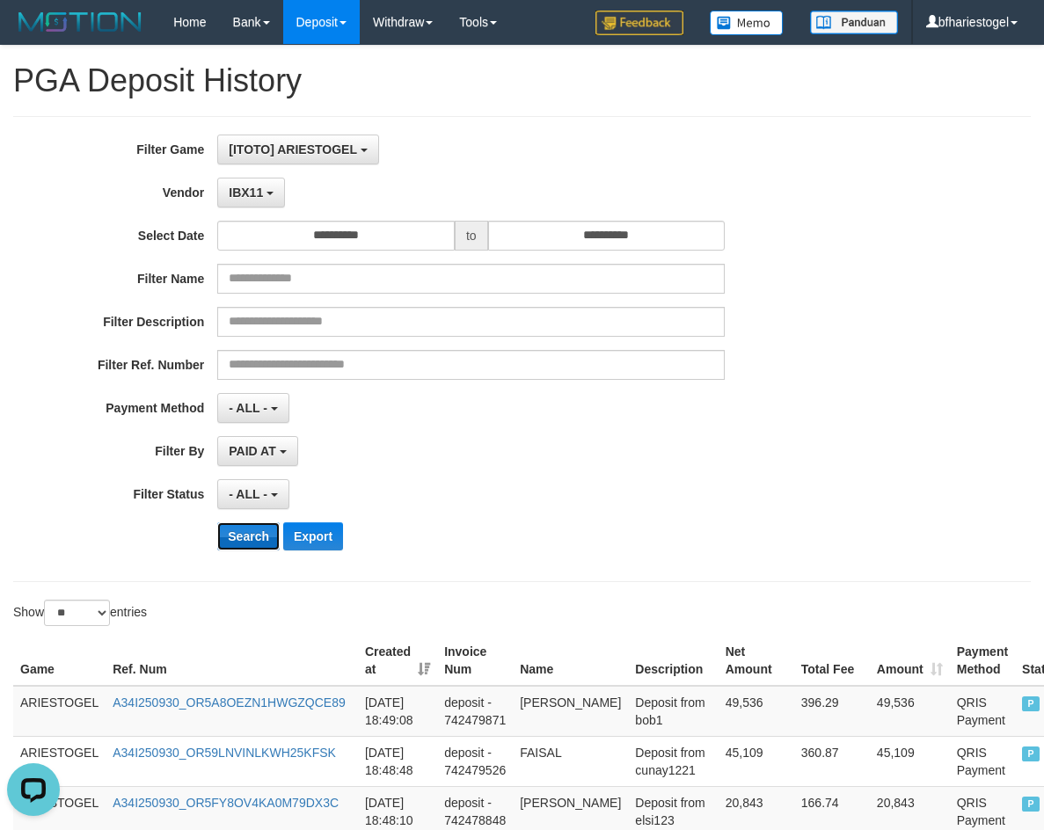
click at [241, 529] on button "Search" at bounding box center [248, 536] width 62 height 28
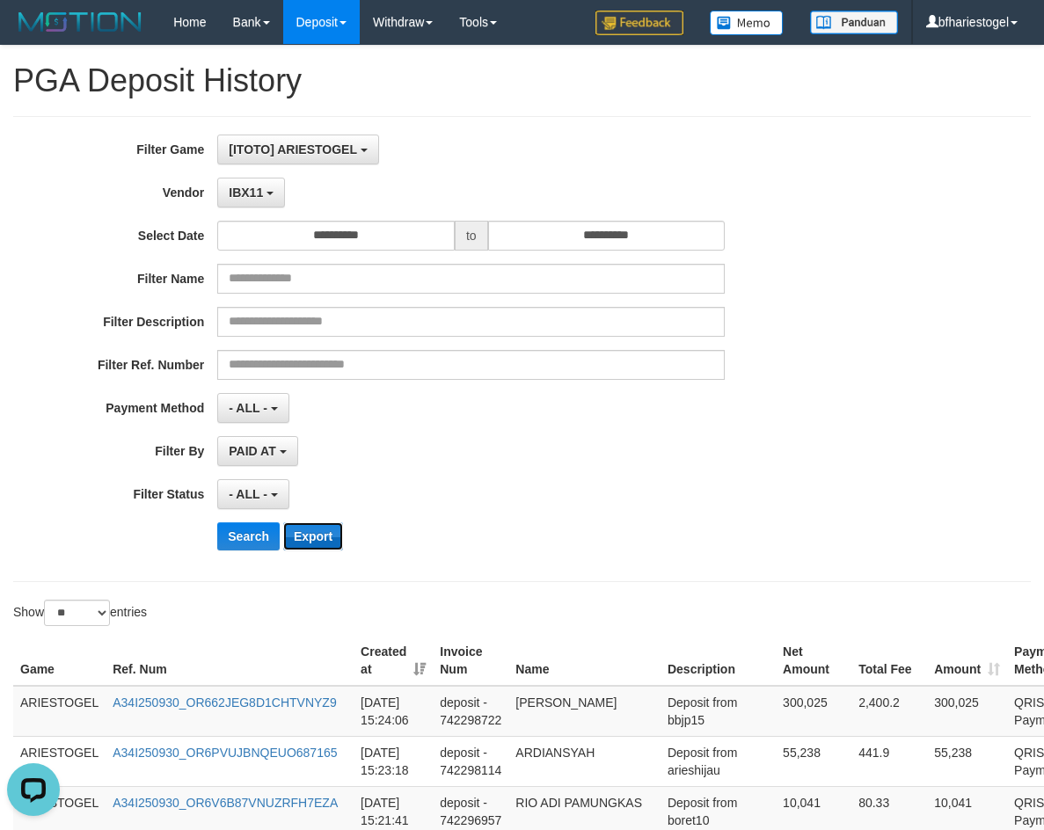
click at [323, 536] on button "Export" at bounding box center [313, 536] width 60 height 28
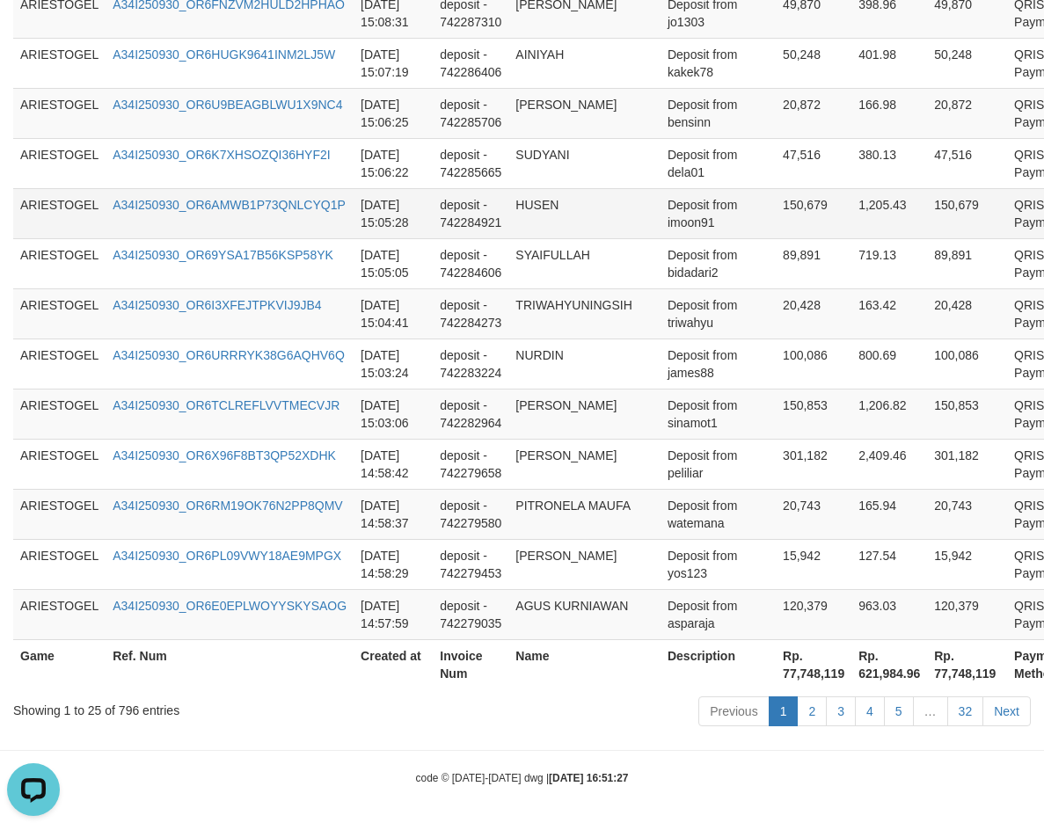
scroll to position [1599, 0]
click at [927, 677] on th "Rp. 77,748,119" at bounding box center [967, 664] width 80 height 50
copy th "77,748,119"
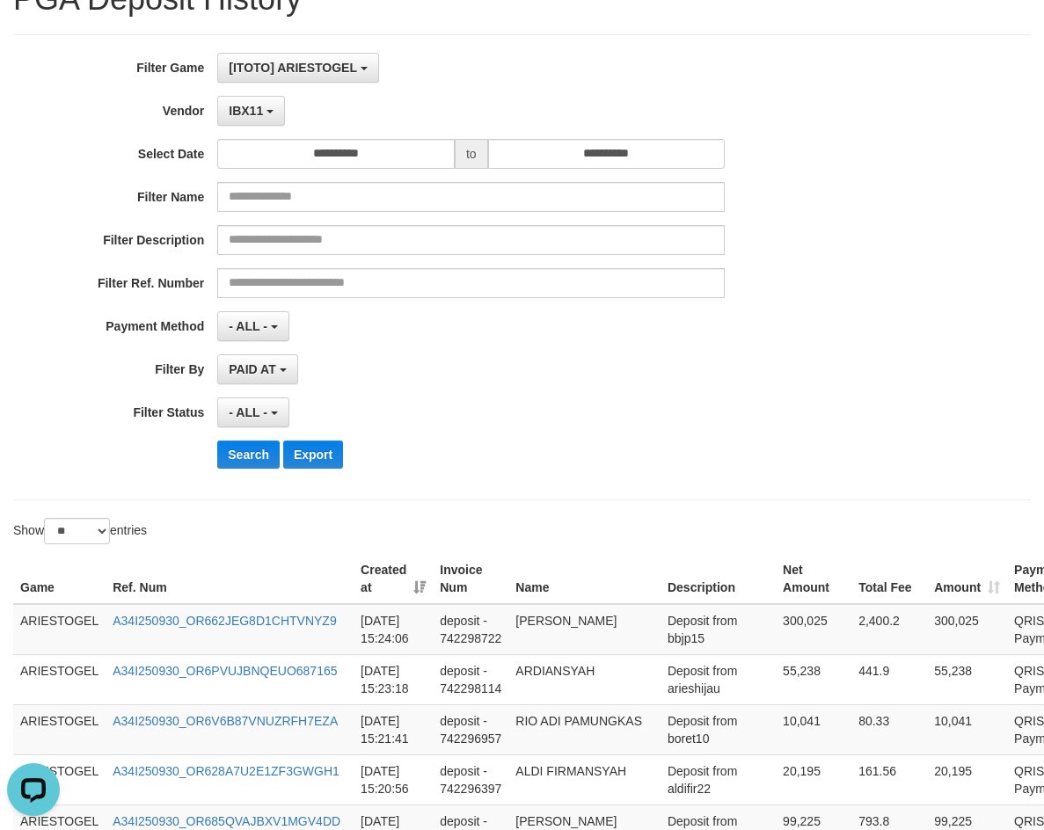
scroll to position [0, 0]
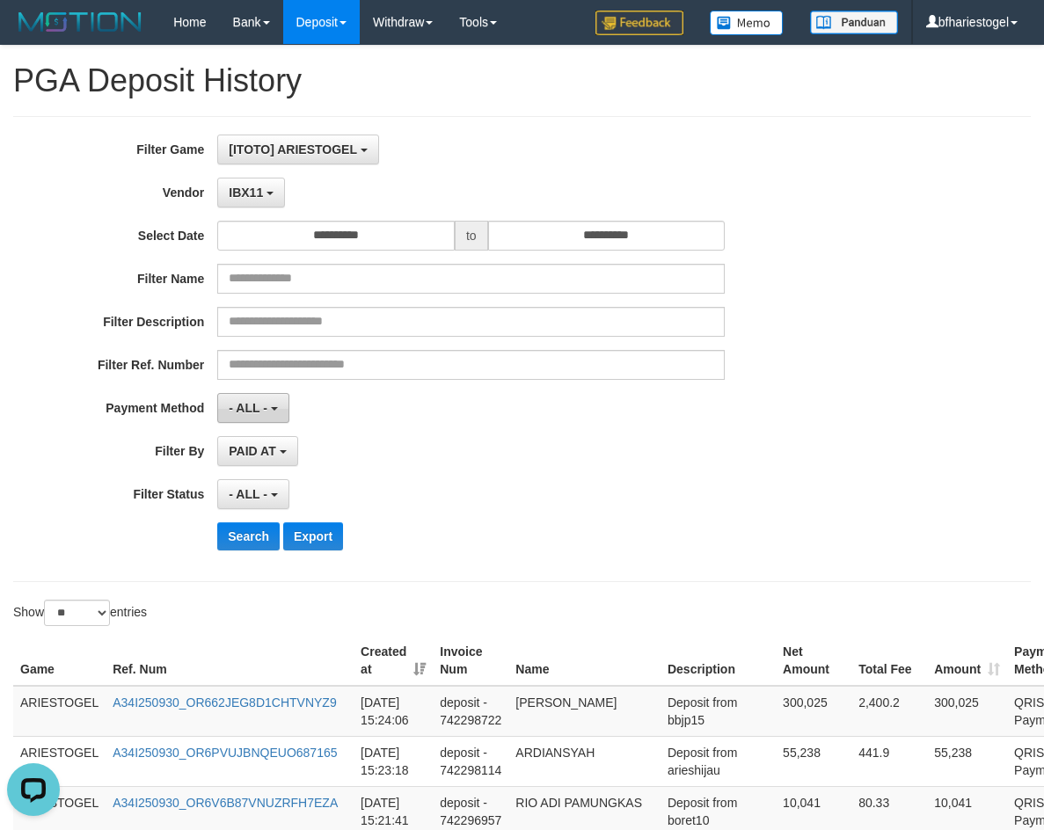
click at [265, 415] on button "- ALL -" at bounding box center [252, 408] width 71 height 30
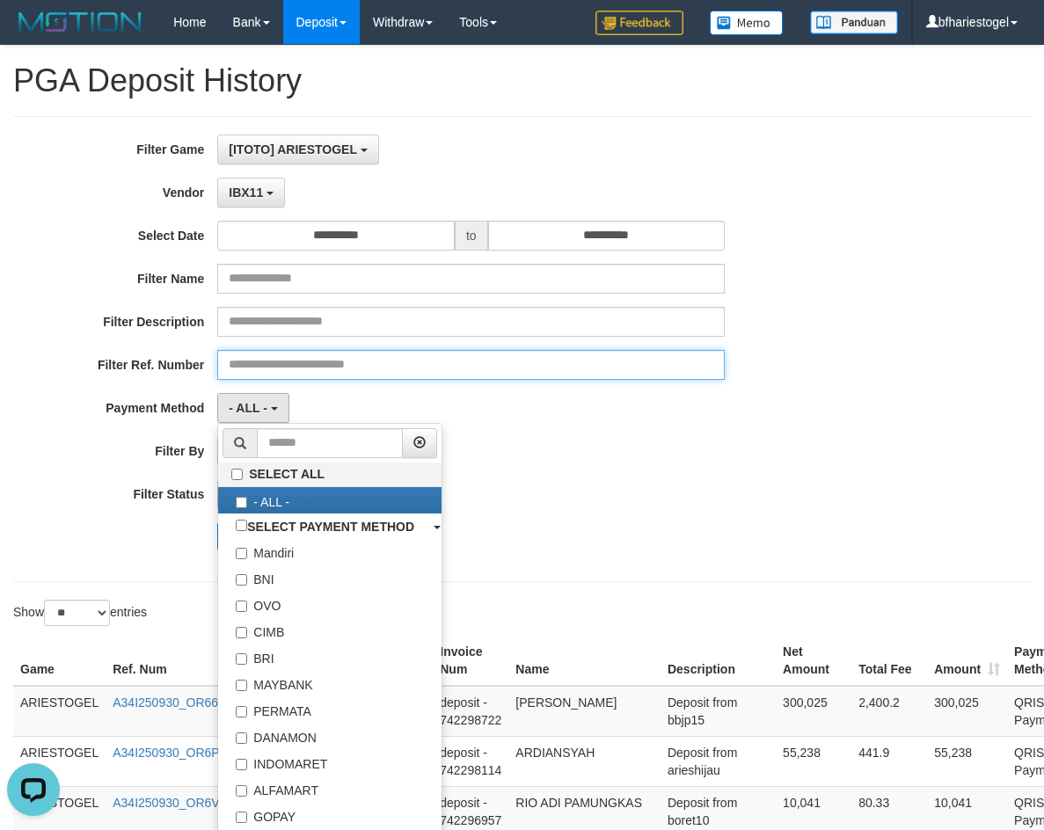
click at [425, 367] on input "text" at bounding box center [470, 365] width 507 height 30
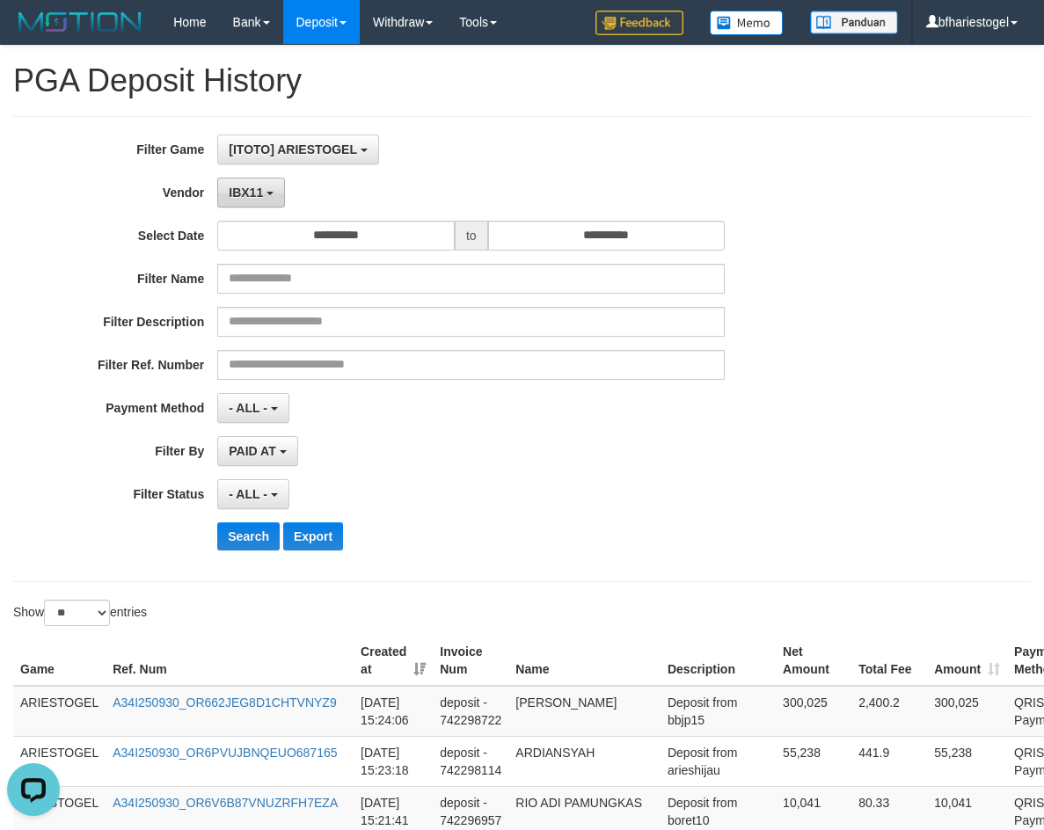
click at [284, 200] on button "IBX11" at bounding box center [251, 193] width 68 height 30
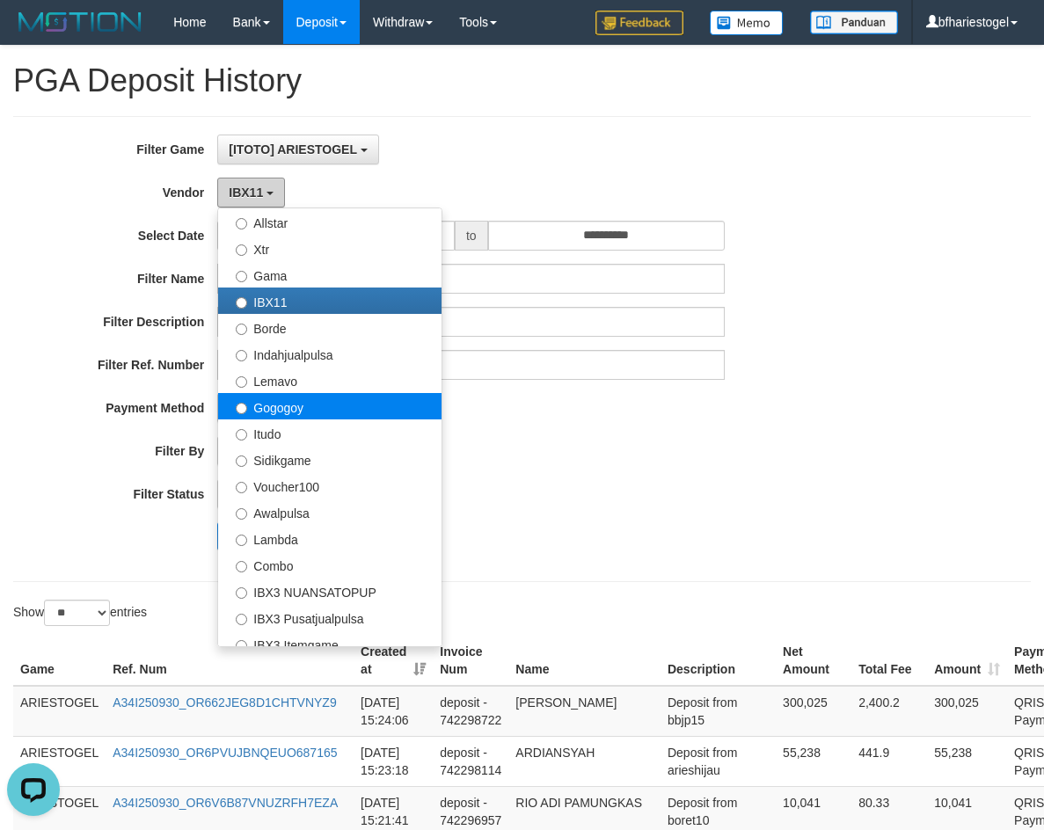
scroll to position [528, 0]
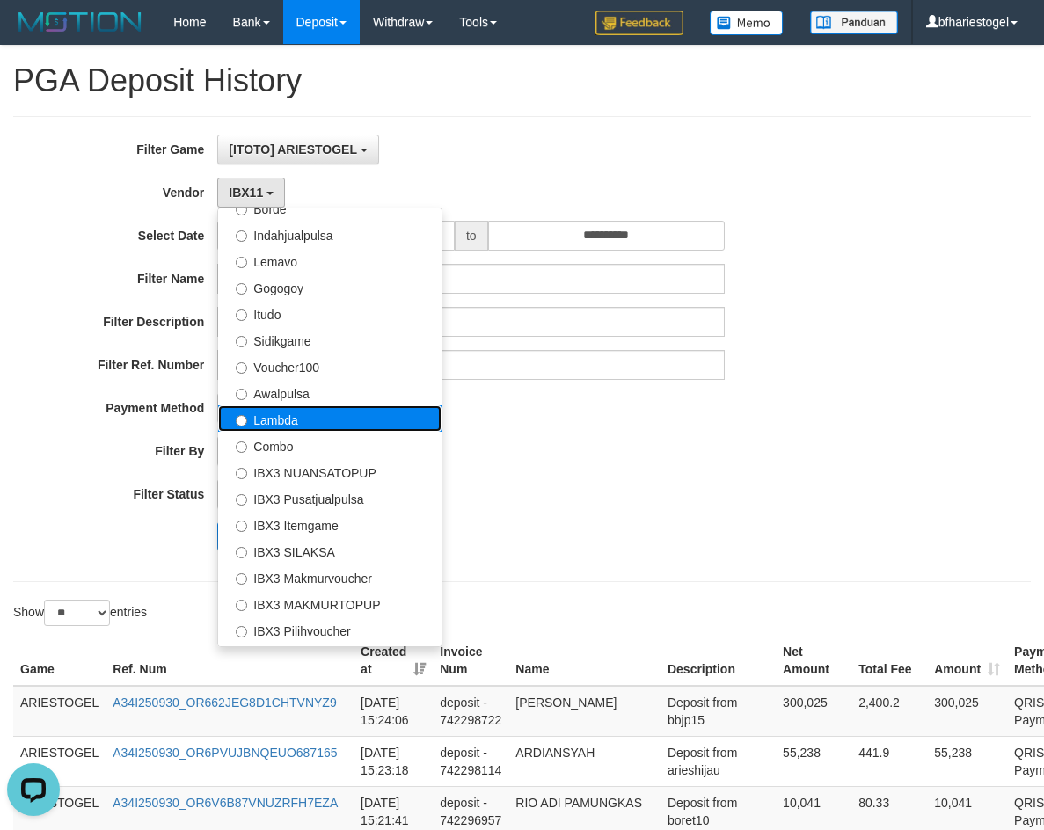
click at [253, 423] on label "Lambda" at bounding box center [329, 418] width 223 height 26
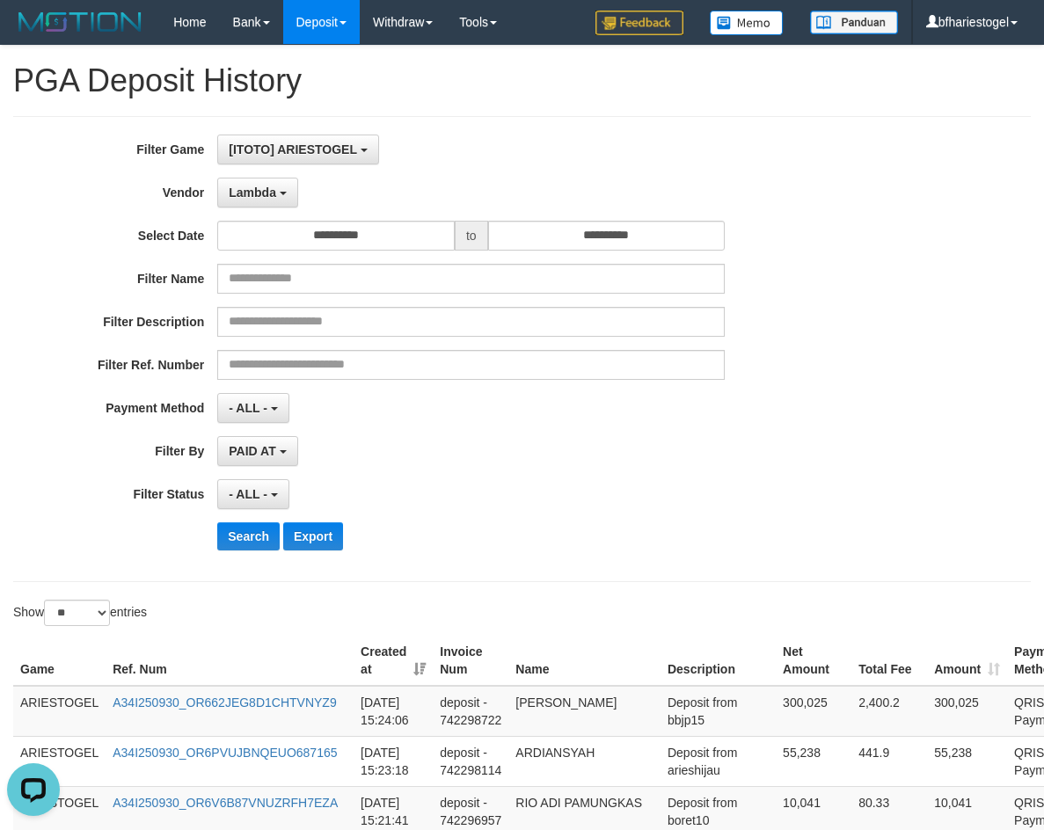
click at [655, 409] on div "- ALL - SELECT ALL - ALL - SELECT PAYMENT METHOD Mandiri BNI OVO CIMB BRI MAYBA…" at bounding box center [470, 408] width 507 height 30
click at [311, 538] on button "Export" at bounding box center [313, 536] width 60 height 28
click at [245, 535] on button "Search" at bounding box center [248, 536] width 62 height 28
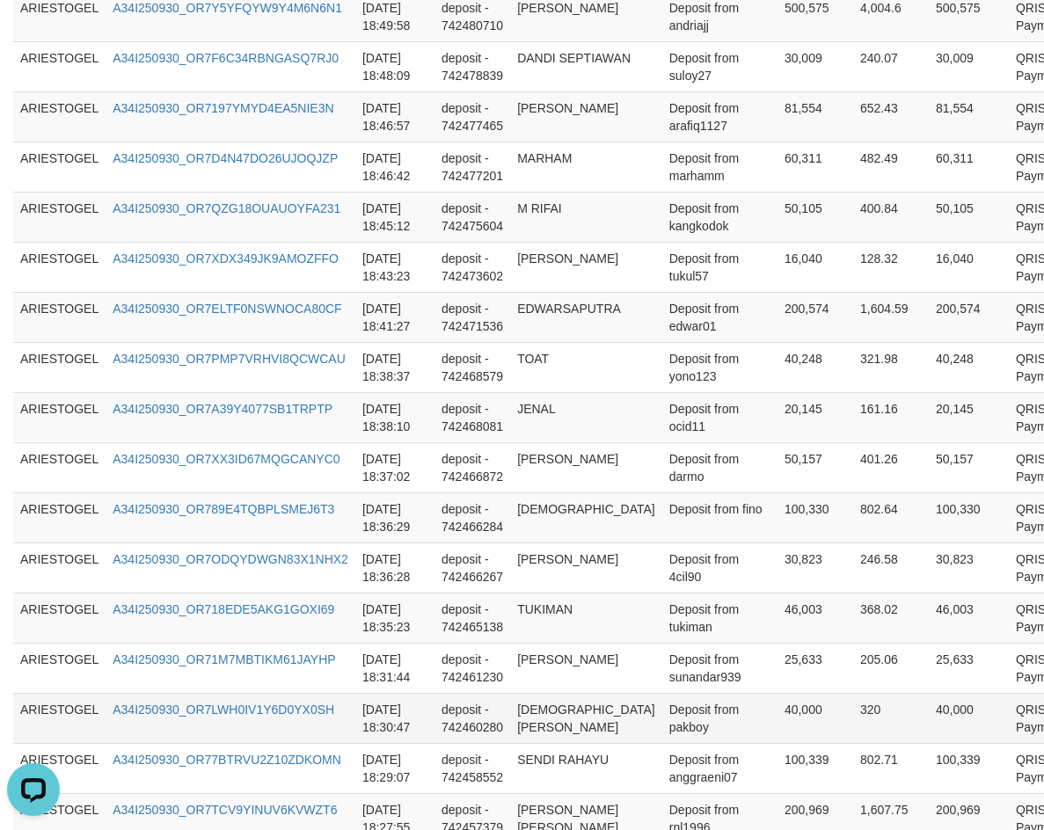
scroll to position [1317, 0]
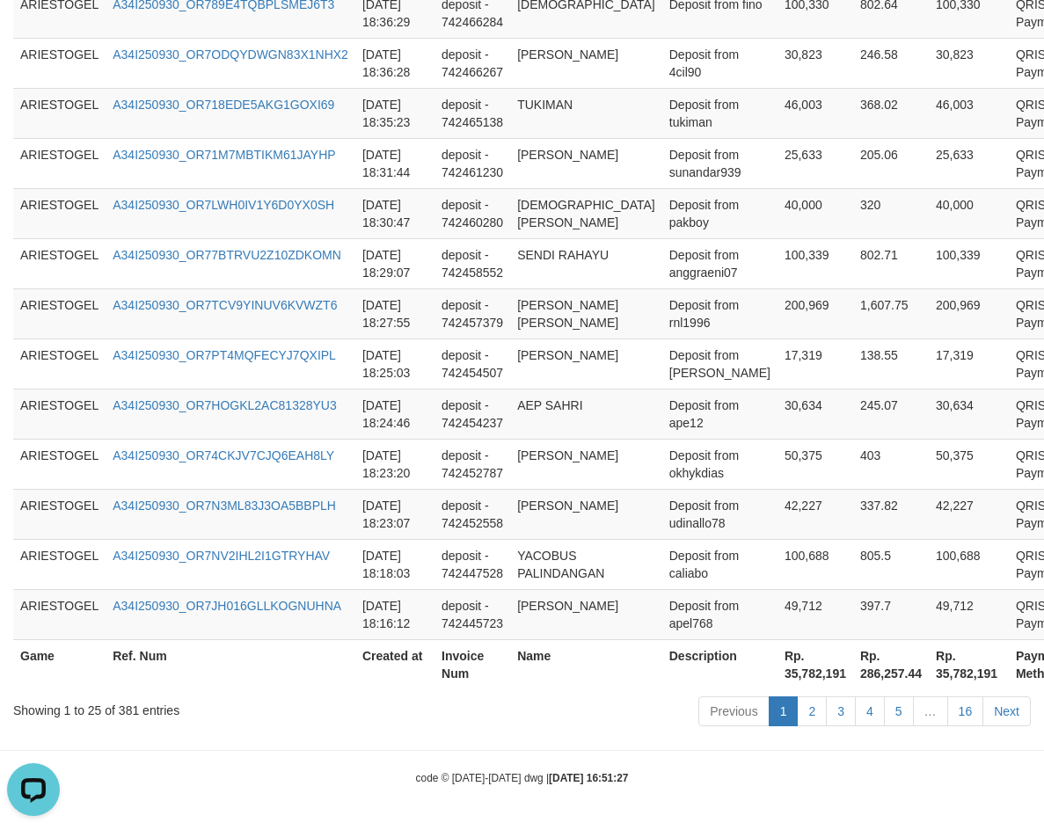
click at [929, 680] on th "Rp. 35,782,191" at bounding box center [969, 664] width 80 height 50
copy th "35,782,191"
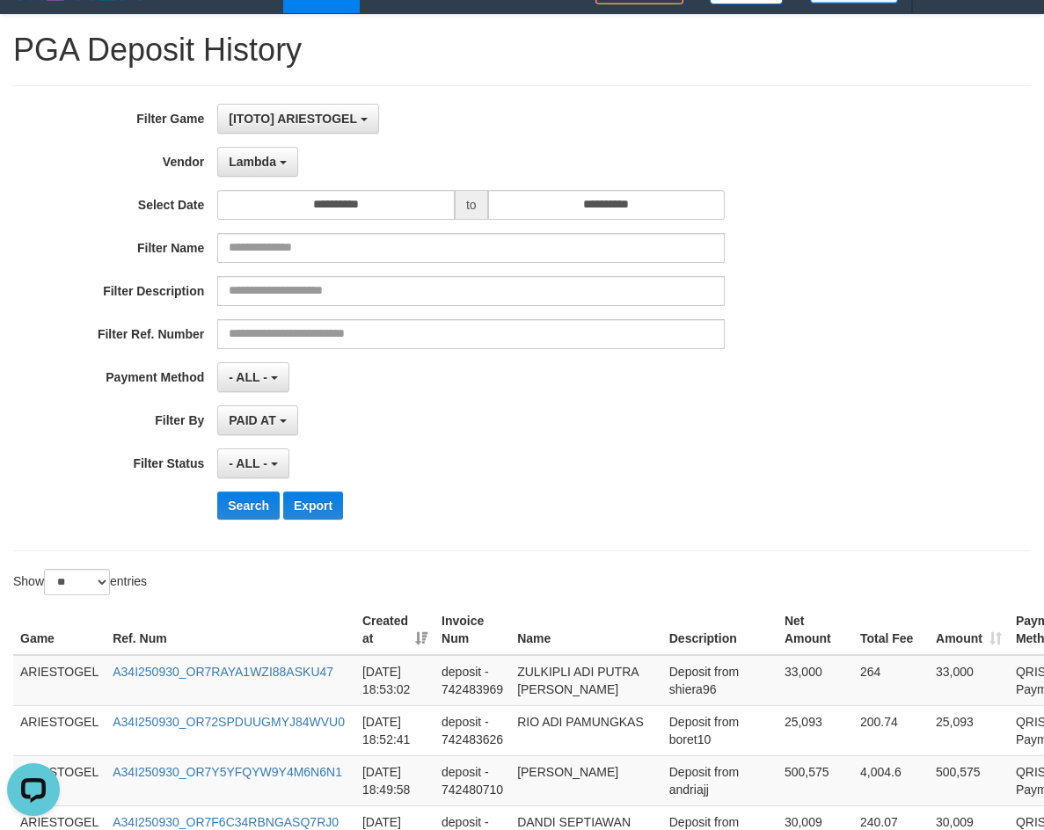
scroll to position [0, 0]
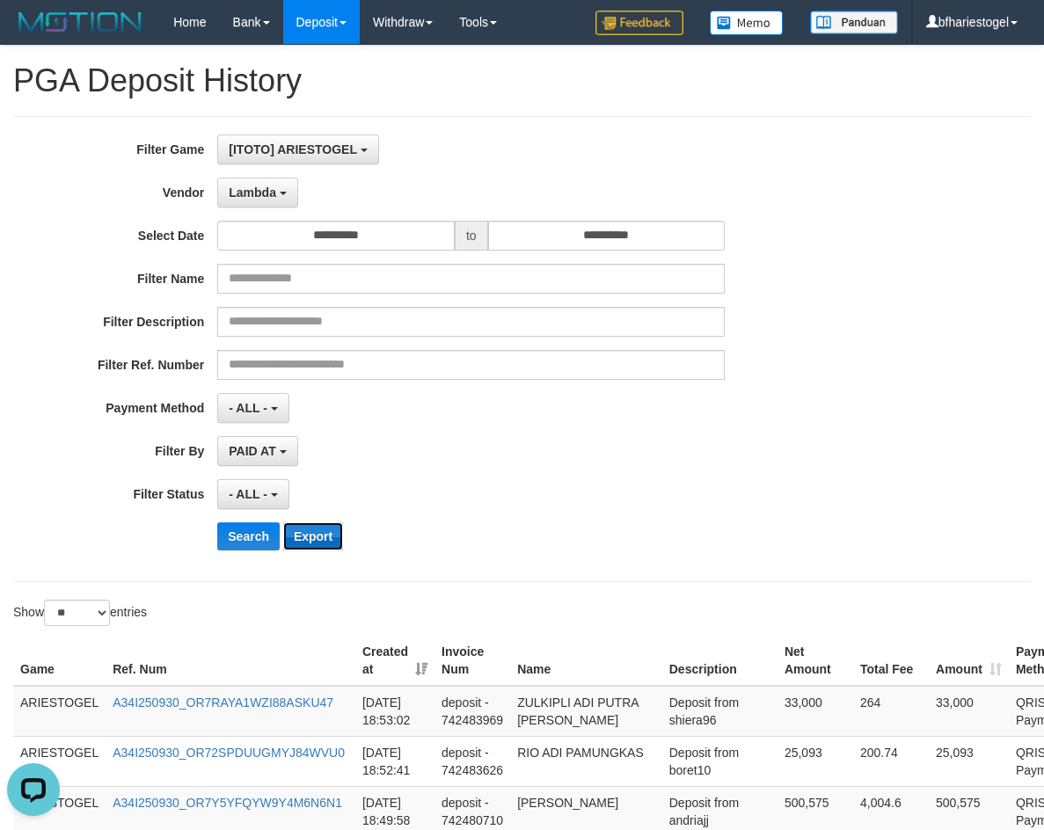
click at [296, 536] on button "Export" at bounding box center [313, 536] width 60 height 28
click at [248, 536] on button "Search" at bounding box center [248, 536] width 62 height 28
click at [320, 533] on button "Export" at bounding box center [313, 536] width 60 height 28
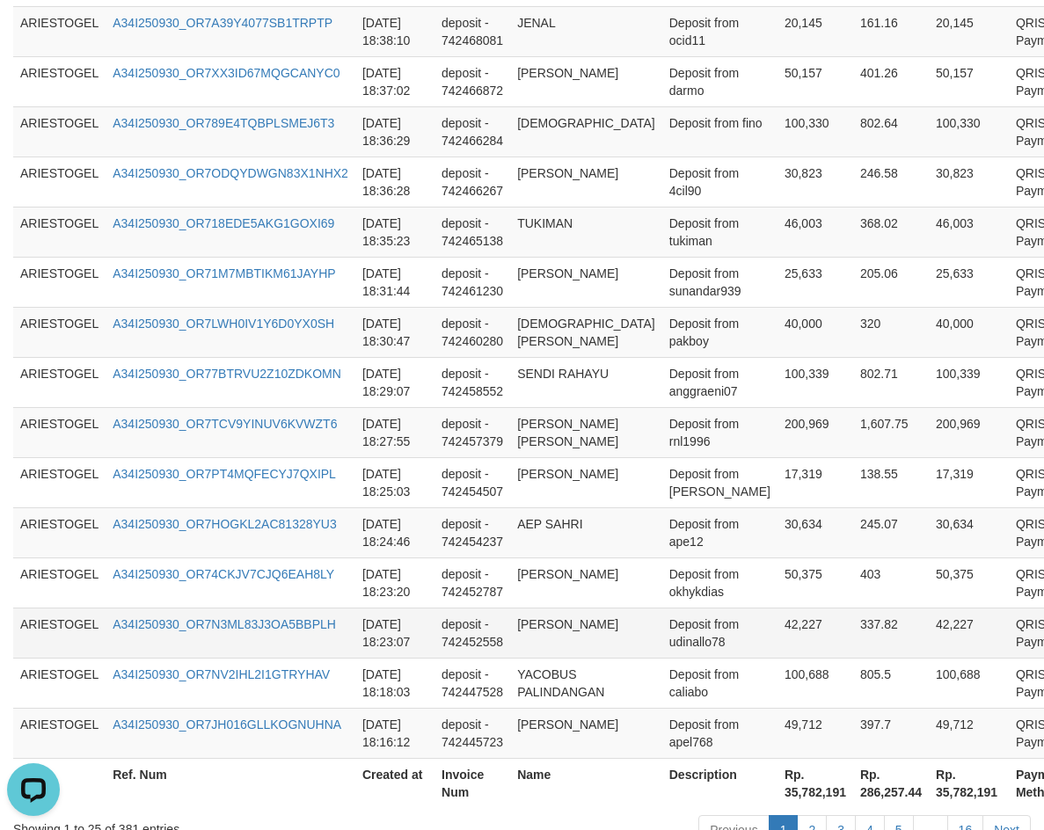
scroll to position [1317, 0]
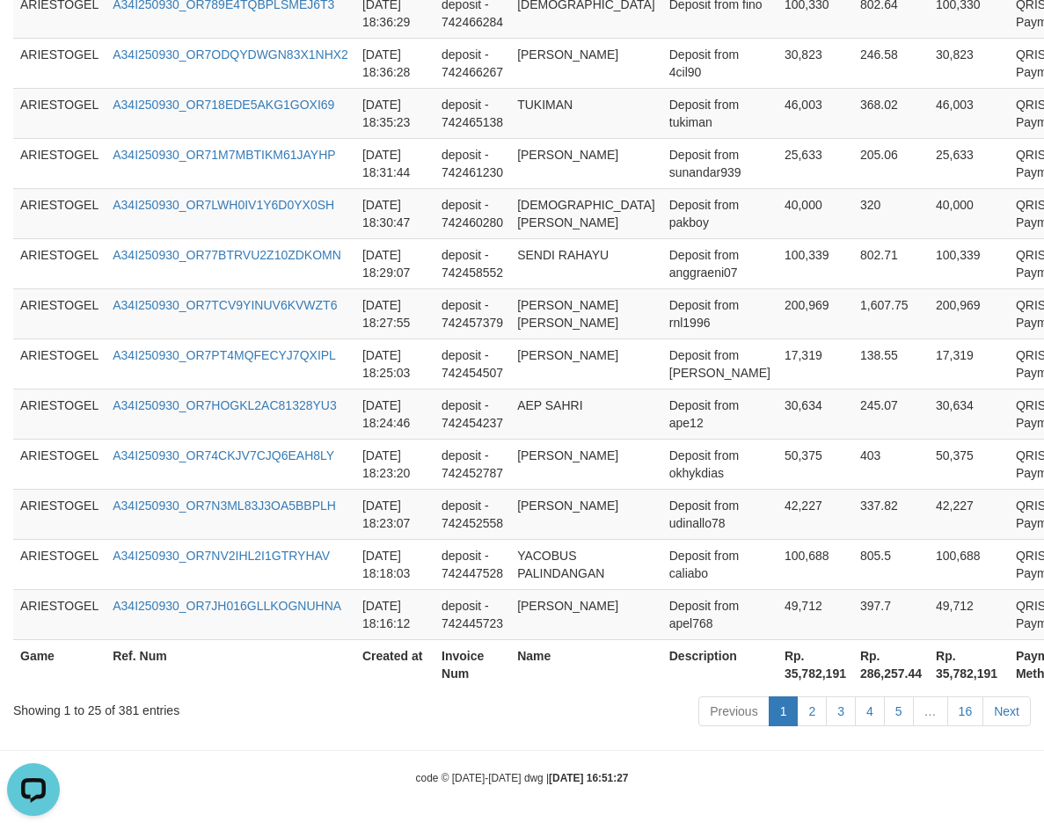
click at [929, 675] on th "Rp. 35,782,191" at bounding box center [969, 664] width 80 height 50
drag, startPoint x: 905, startPoint y: 675, endPoint x: 1003, endPoint y: 675, distance: 98.5
click at [929, 675] on th "Rp. 35,782,191" at bounding box center [969, 664] width 80 height 50
copy th "35,782,191"
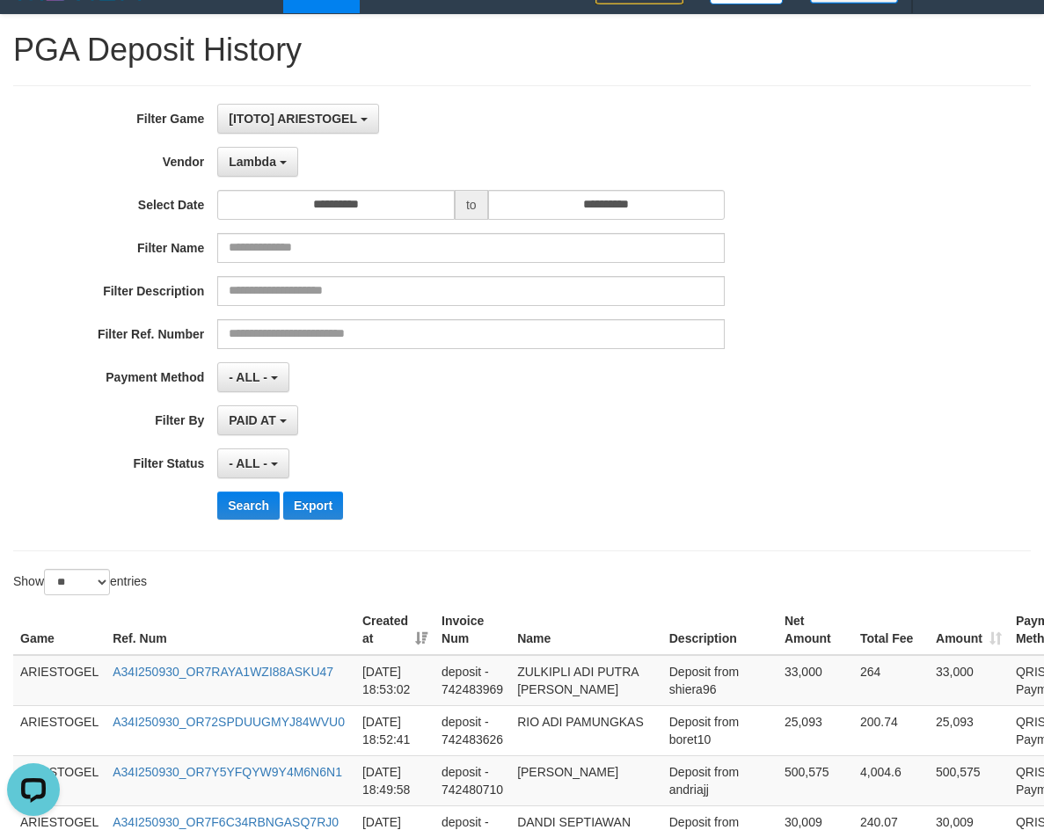
scroll to position [0, 0]
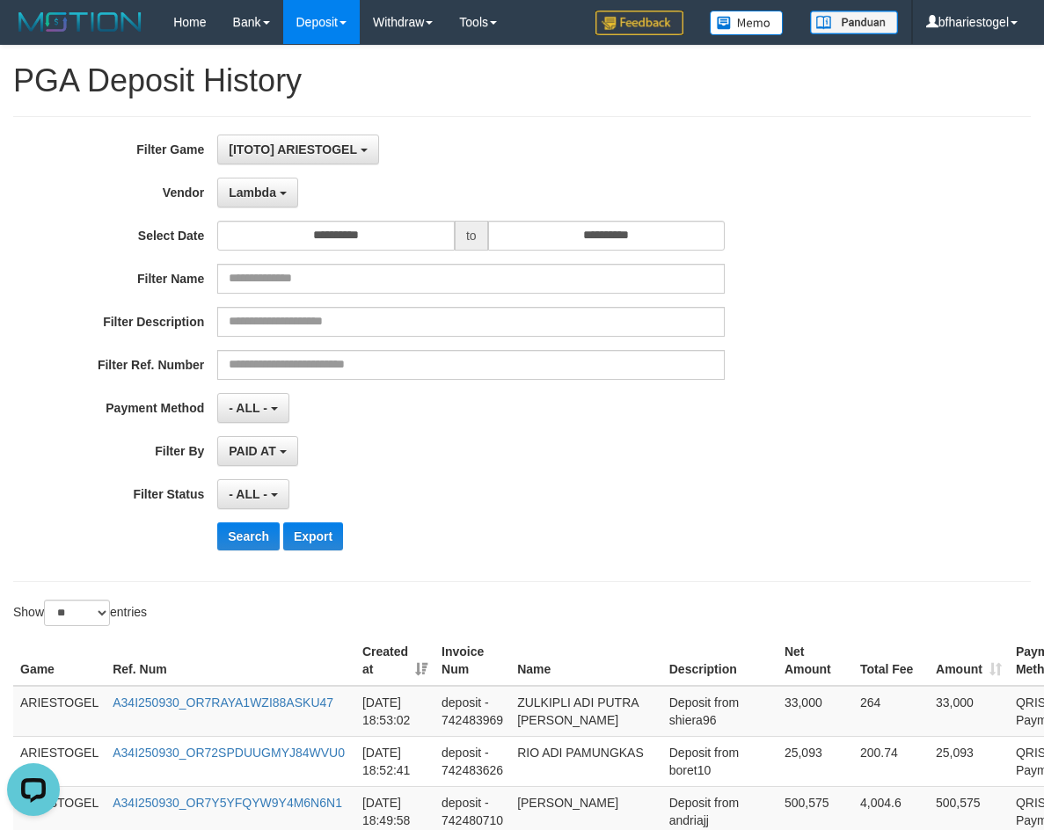
click at [617, 479] on div "- ALL - SELECT ALL - ALL - SELECT STATUS PENDING/UNPAID PAID CANCELED EXPIRED" at bounding box center [470, 494] width 507 height 30
click at [253, 194] on span "Lambda" at bounding box center [252, 193] width 47 height 14
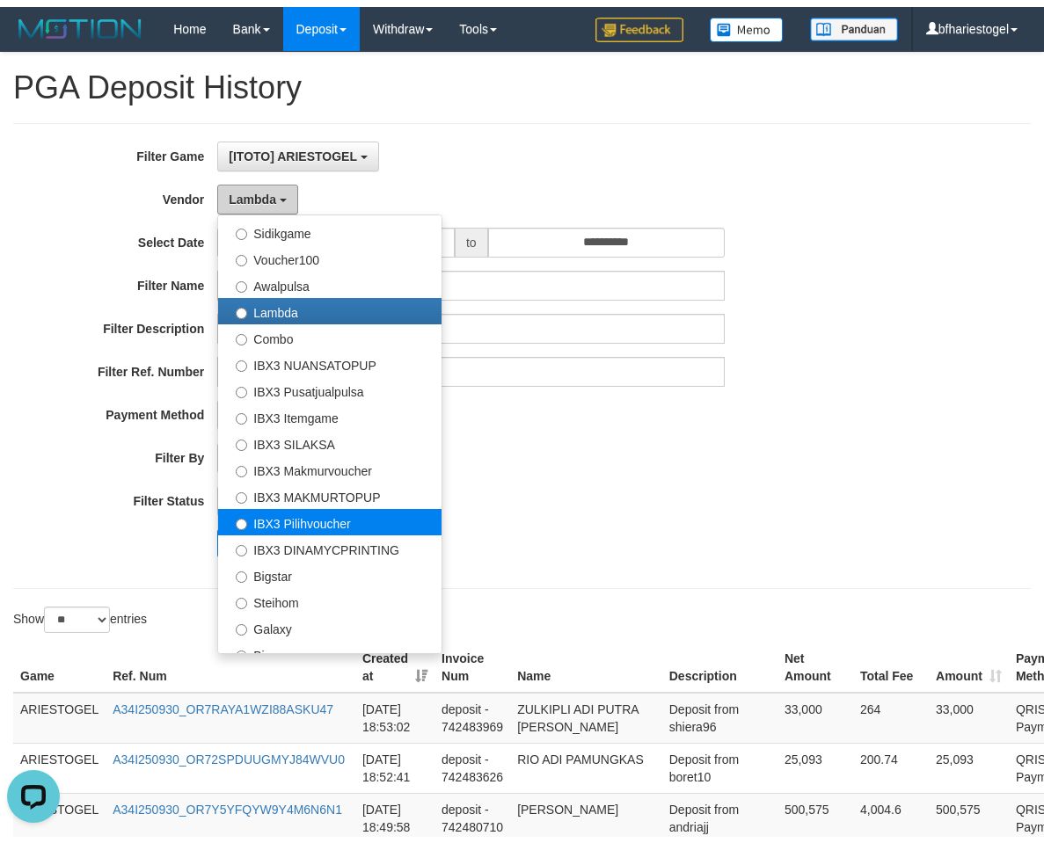
scroll to position [656, 0]
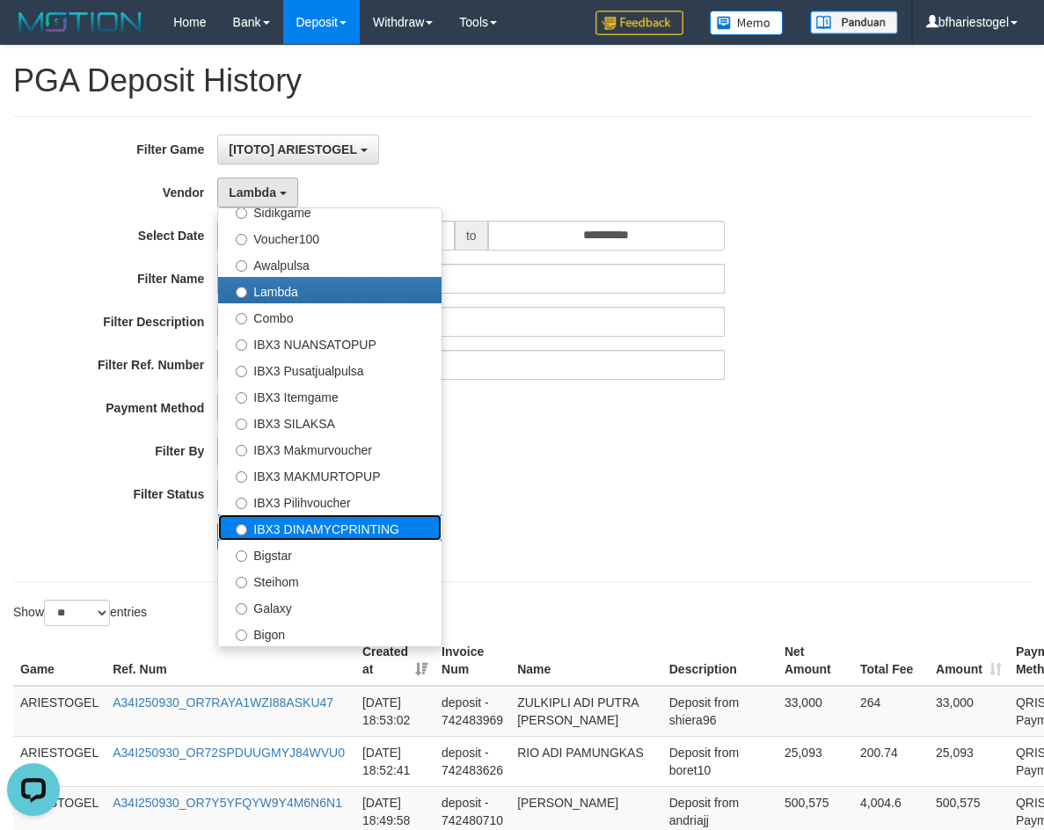
click at [301, 529] on label "IBX3 DINAMYCPRINTING" at bounding box center [329, 527] width 223 height 26
select select "**********"
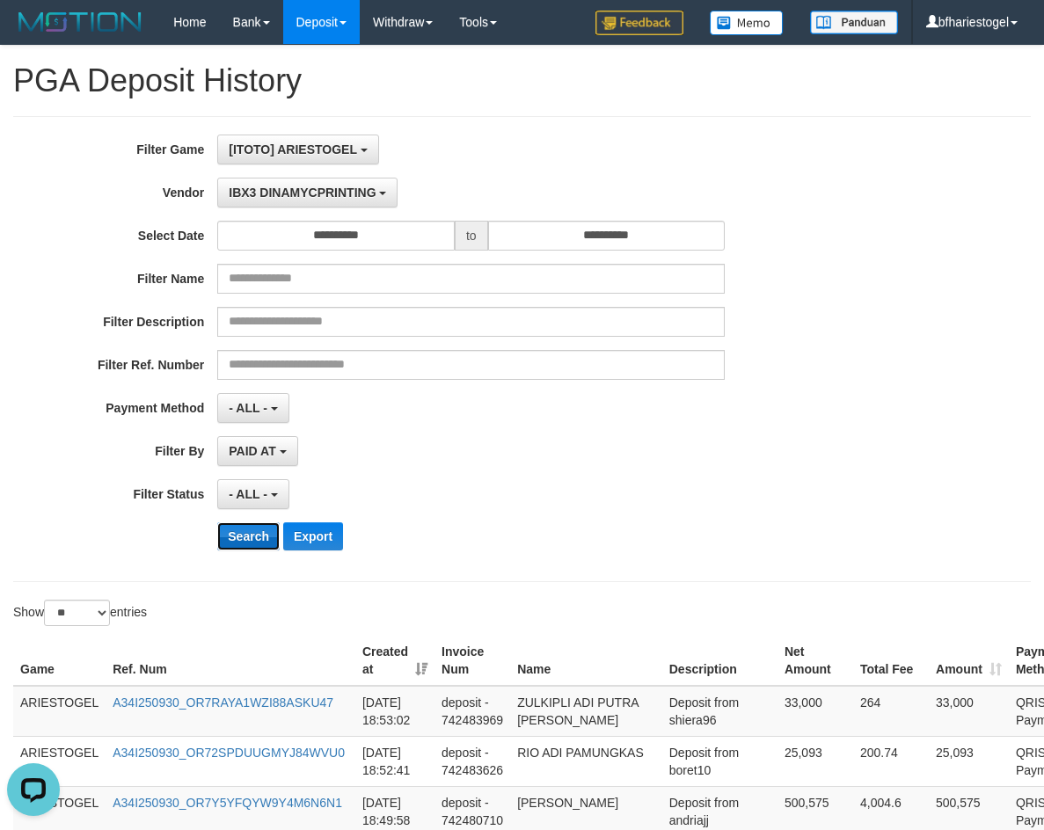
click at [252, 537] on button "Search" at bounding box center [248, 536] width 62 height 28
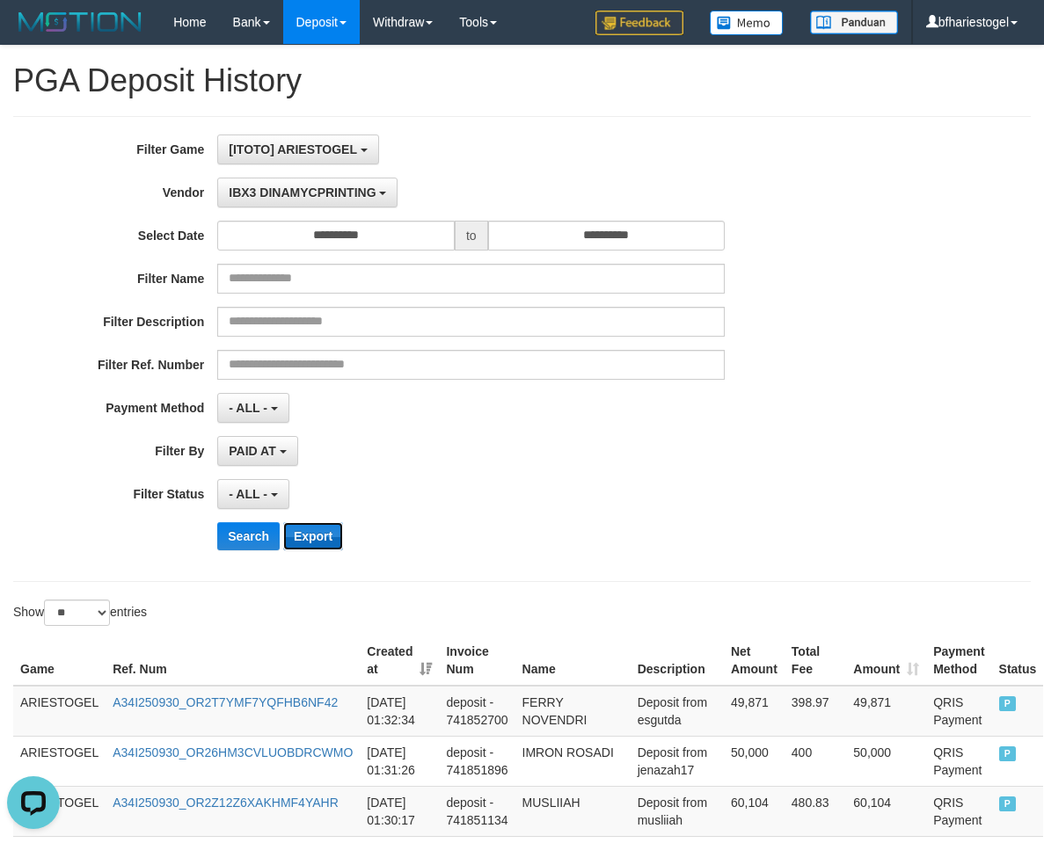
click at [322, 535] on button "Export" at bounding box center [313, 536] width 60 height 28
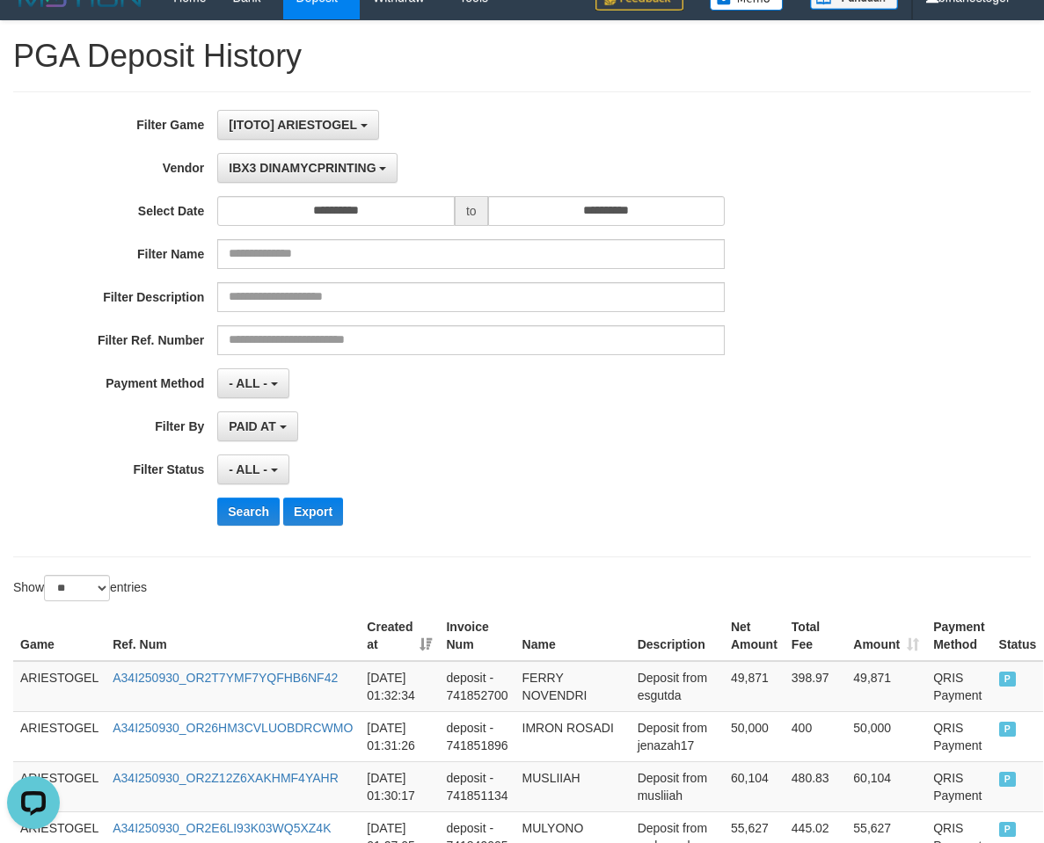
scroll to position [0, 0]
